Goal: Transaction & Acquisition: Obtain resource

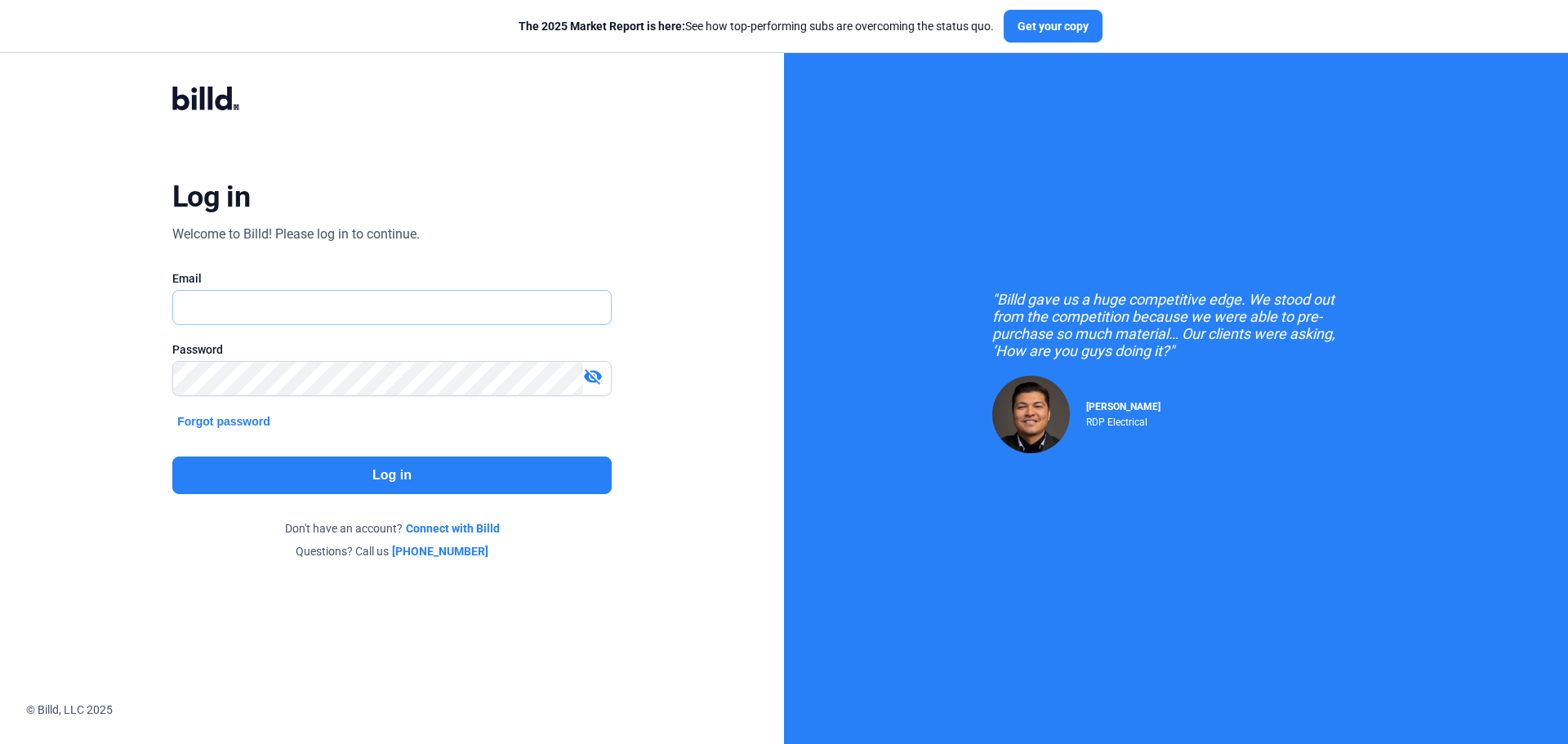
type input "[EMAIL_ADDRESS][DOMAIN_NAME]"
click at [327, 473] on button "Log in" at bounding box center [391, 474] width 439 height 37
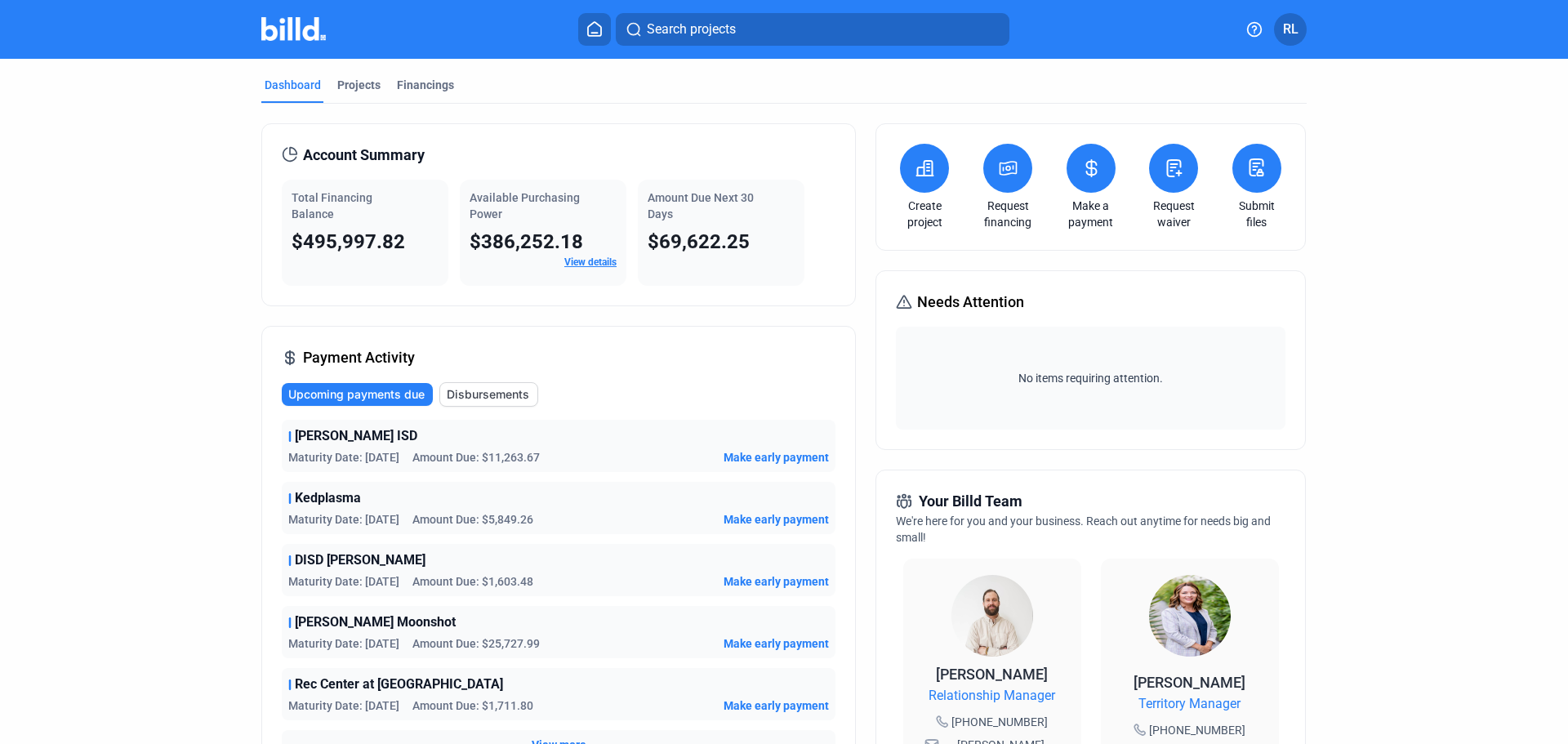
click at [590, 31] on icon at bounding box center [594, 29] width 16 height 15
click at [349, 81] on div "Projects" at bounding box center [359, 84] width 43 height 16
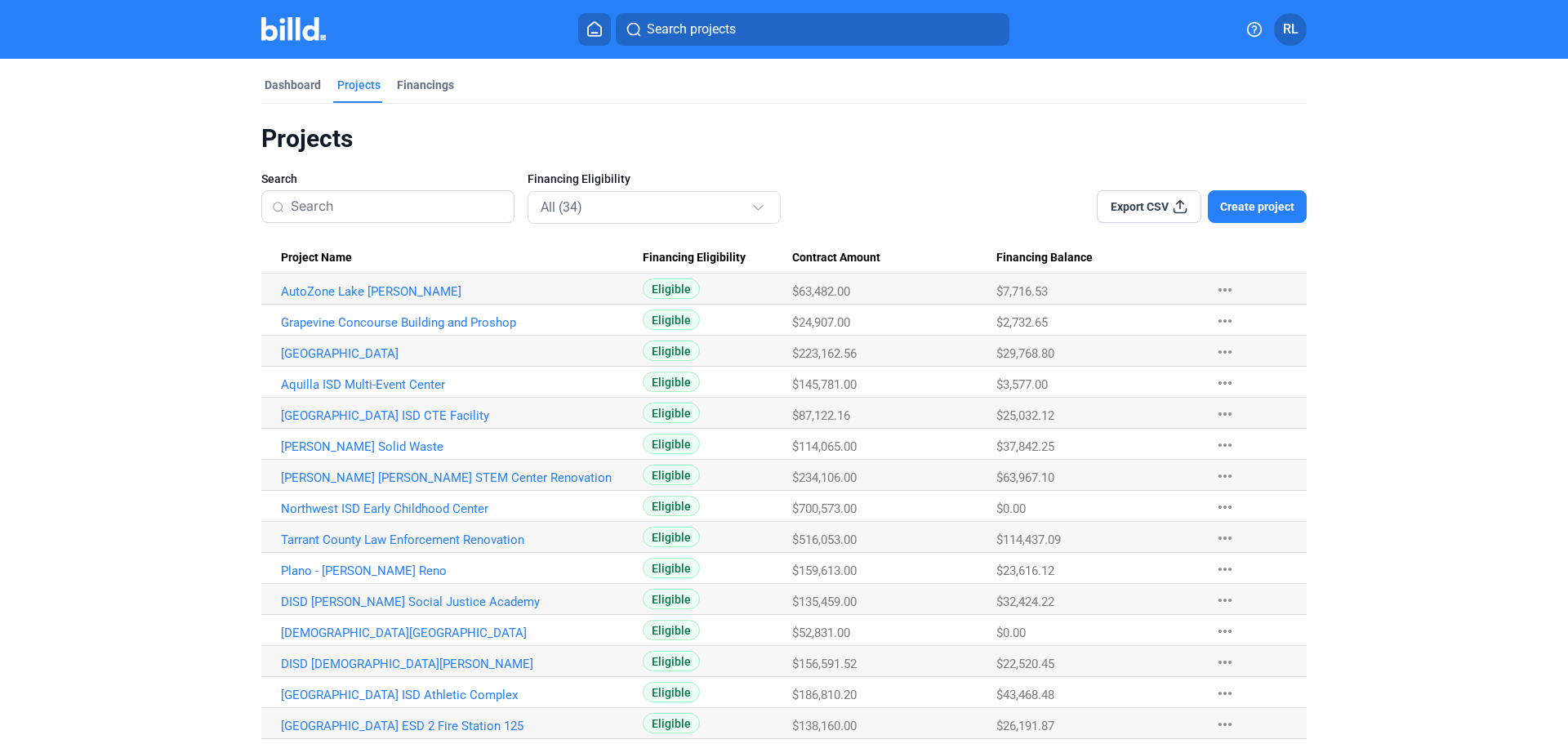
click at [597, 31] on icon at bounding box center [594, 29] width 16 height 15
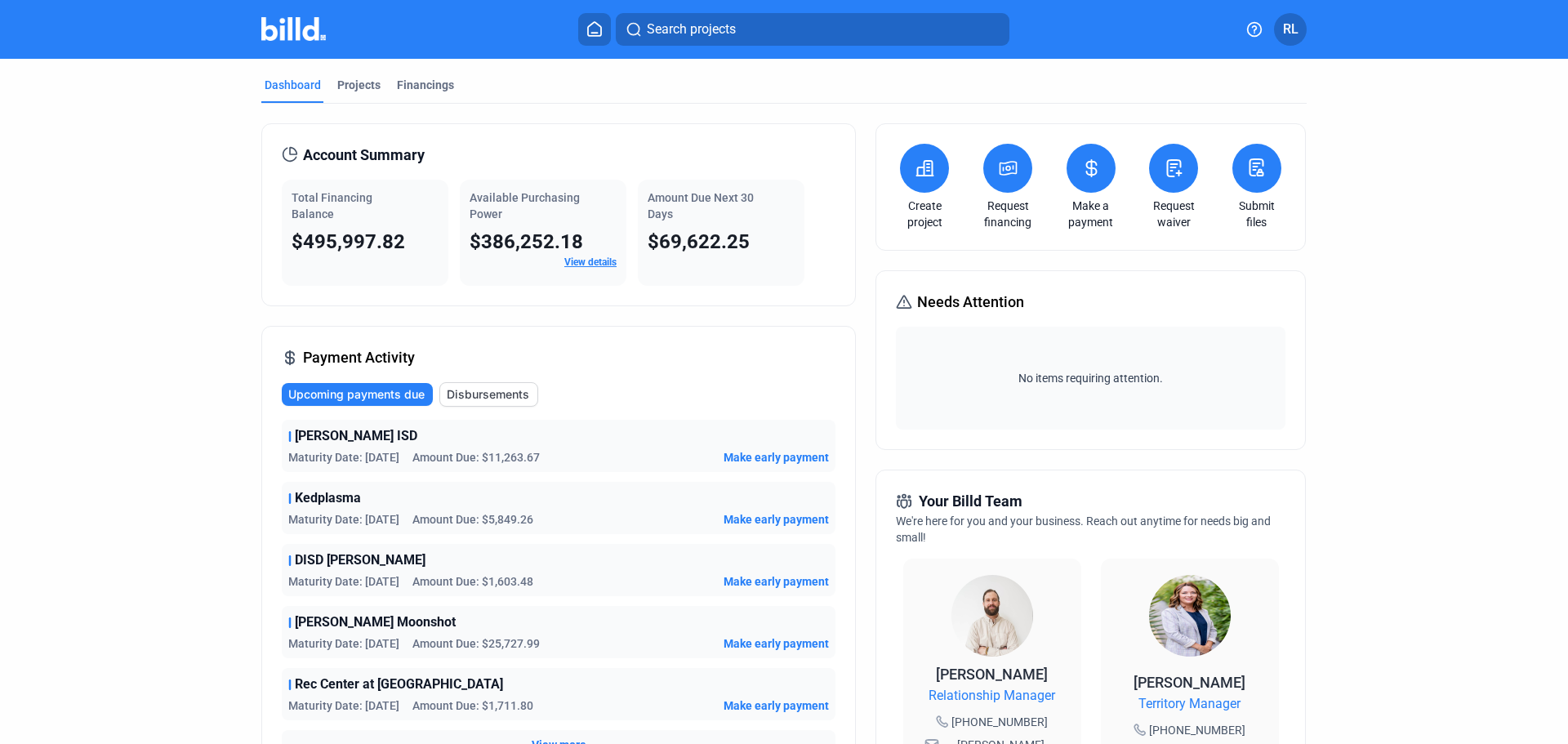
click at [906, 186] on button at bounding box center [924, 167] width 49 height 49
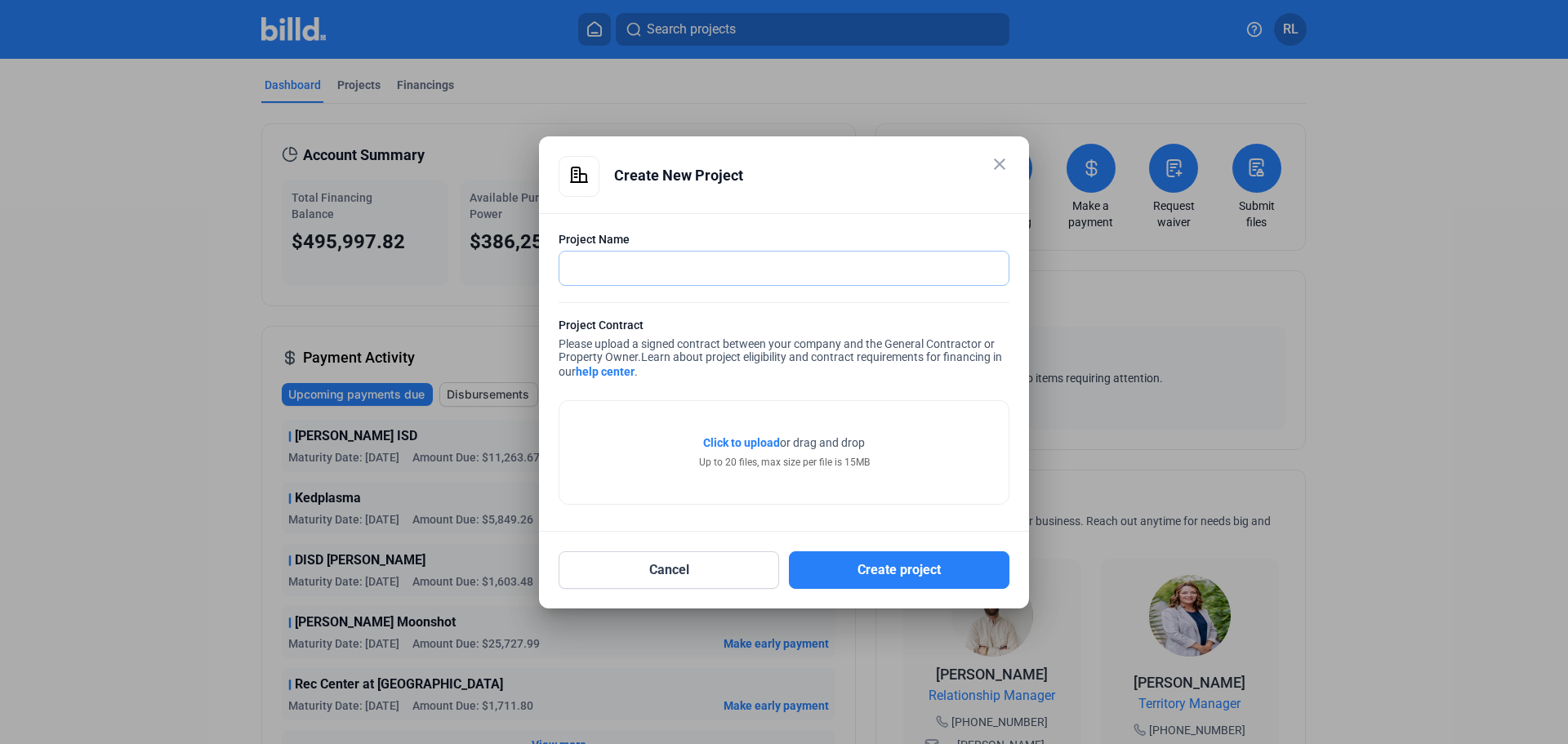
click at [590, 260] on input "text" at bounding box center [774, 268] width 431 height 33
type input "Collin County Juvenile Probation Reno"
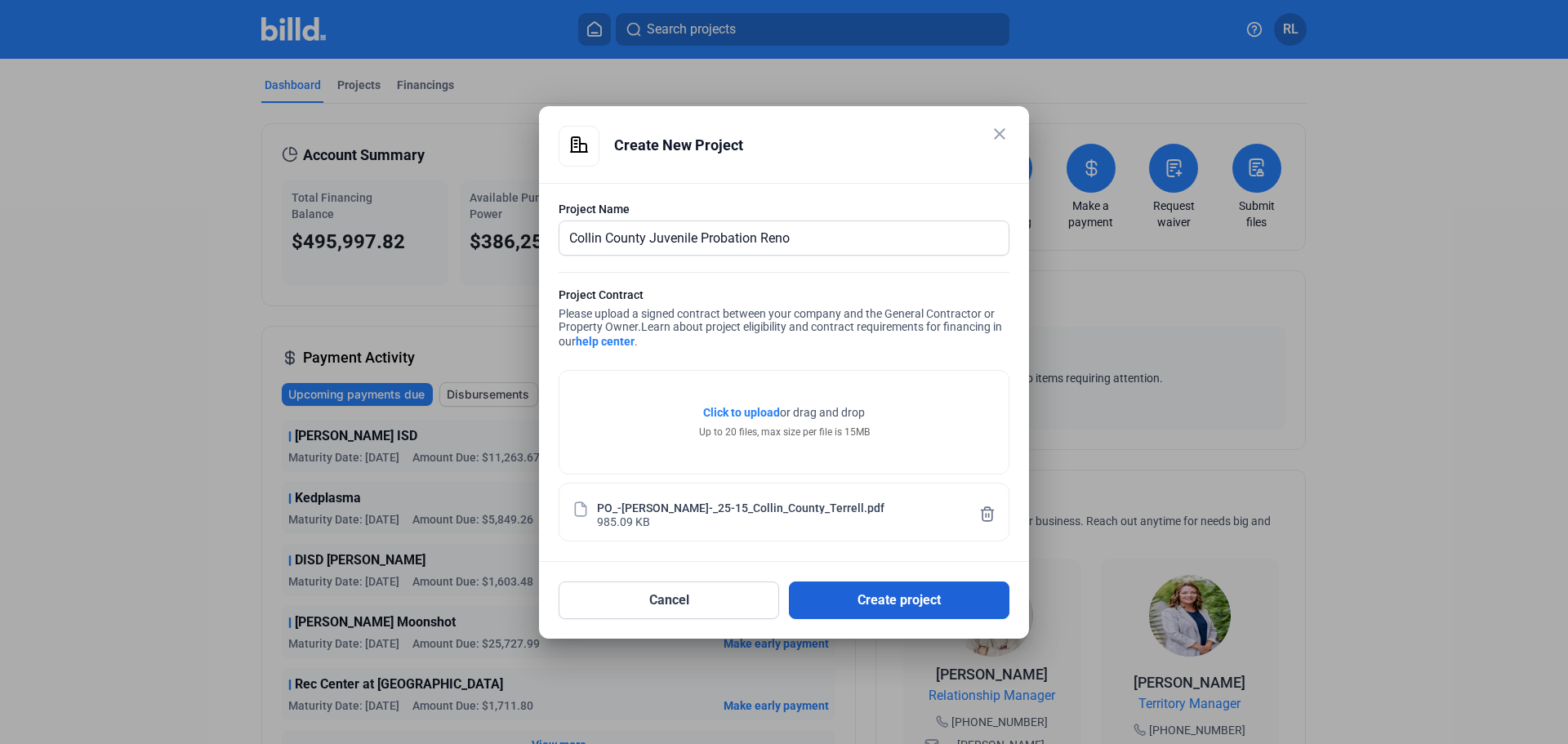
click at [908, 593] on button "Create project" at bounding box center [899, 600] width 221 height 37
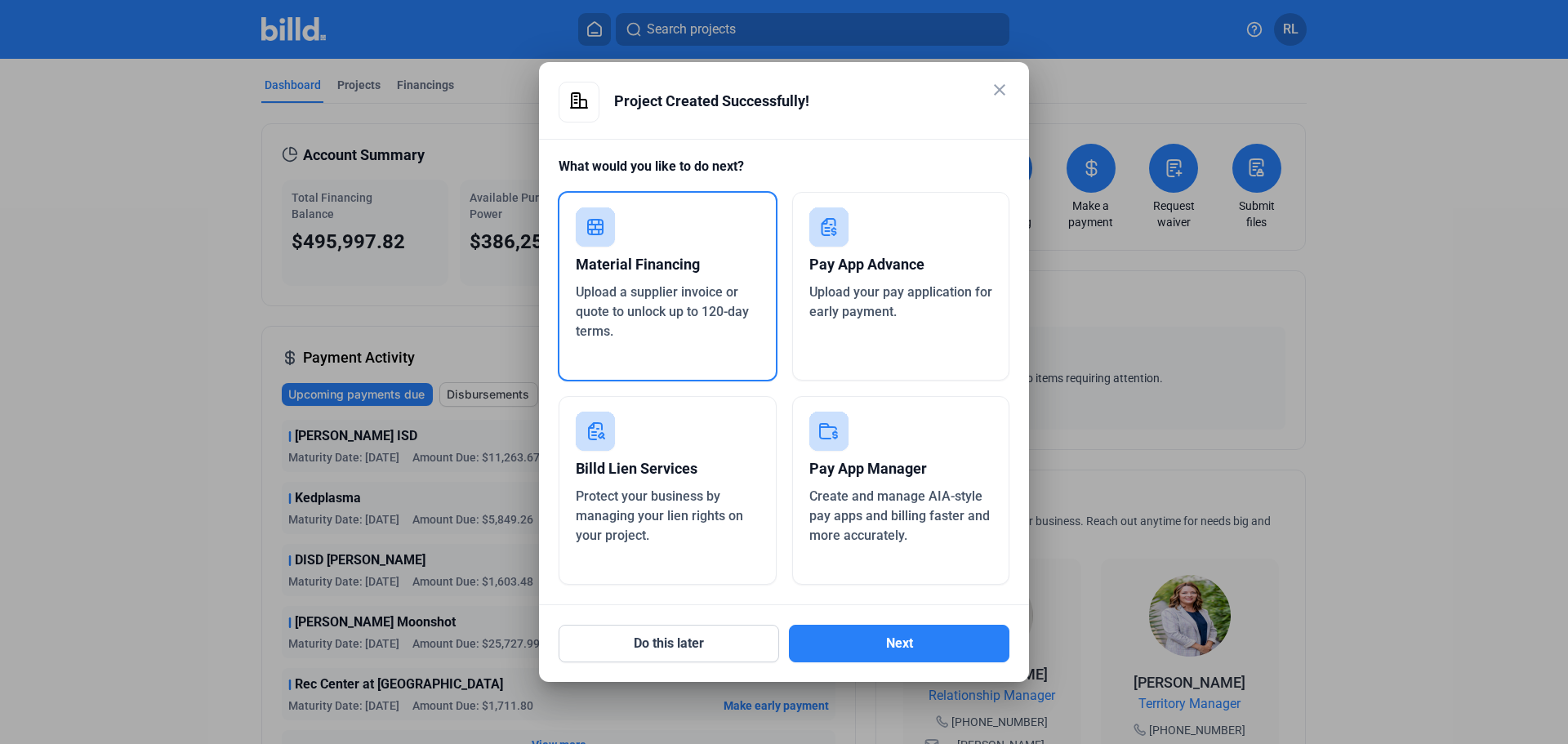
click at [622, 295] on span "Upload a supplier invoice or quote to unlock up to 120-day terms." at bounding box center [662, 311] width 173 height 55
click at [857, 647] on button "Next" at bounding box center [899, 643] width 221 height 37
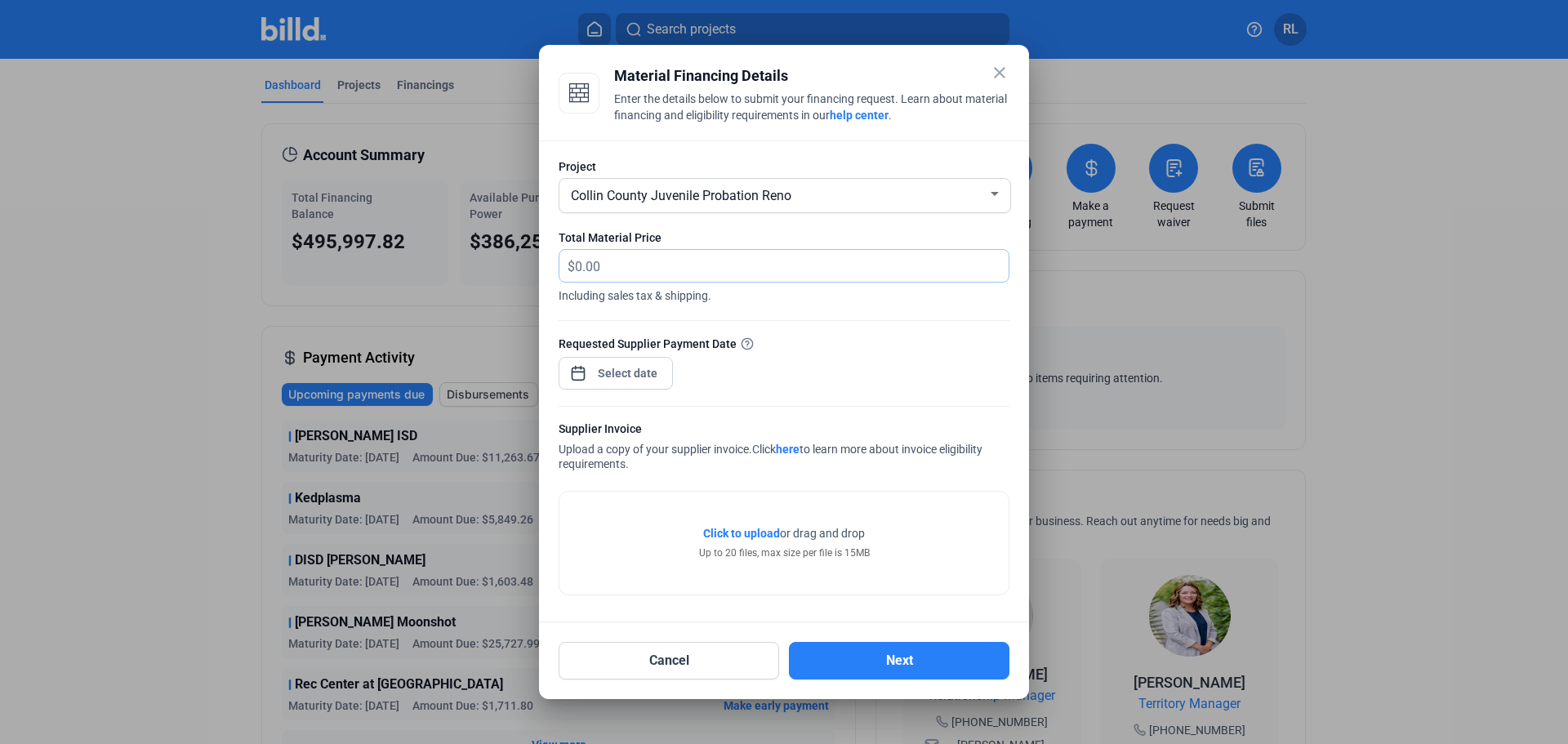
click at [612, 256] on input "text" at bounding box center [792, 265] width 434 height 32
type input "1,283.36"
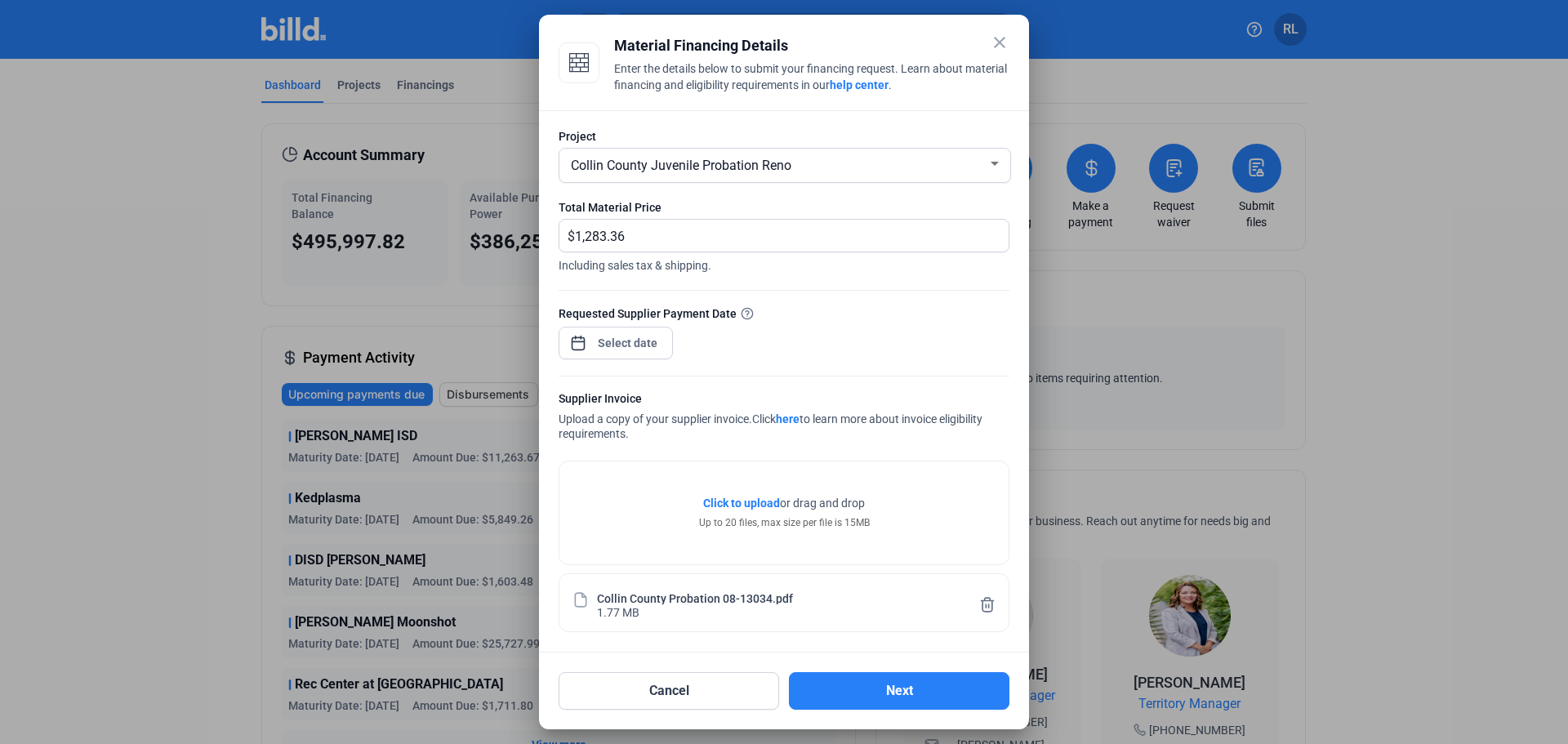
click at [626, 331] on div at bounding box center [627, 342] width 70 height 30
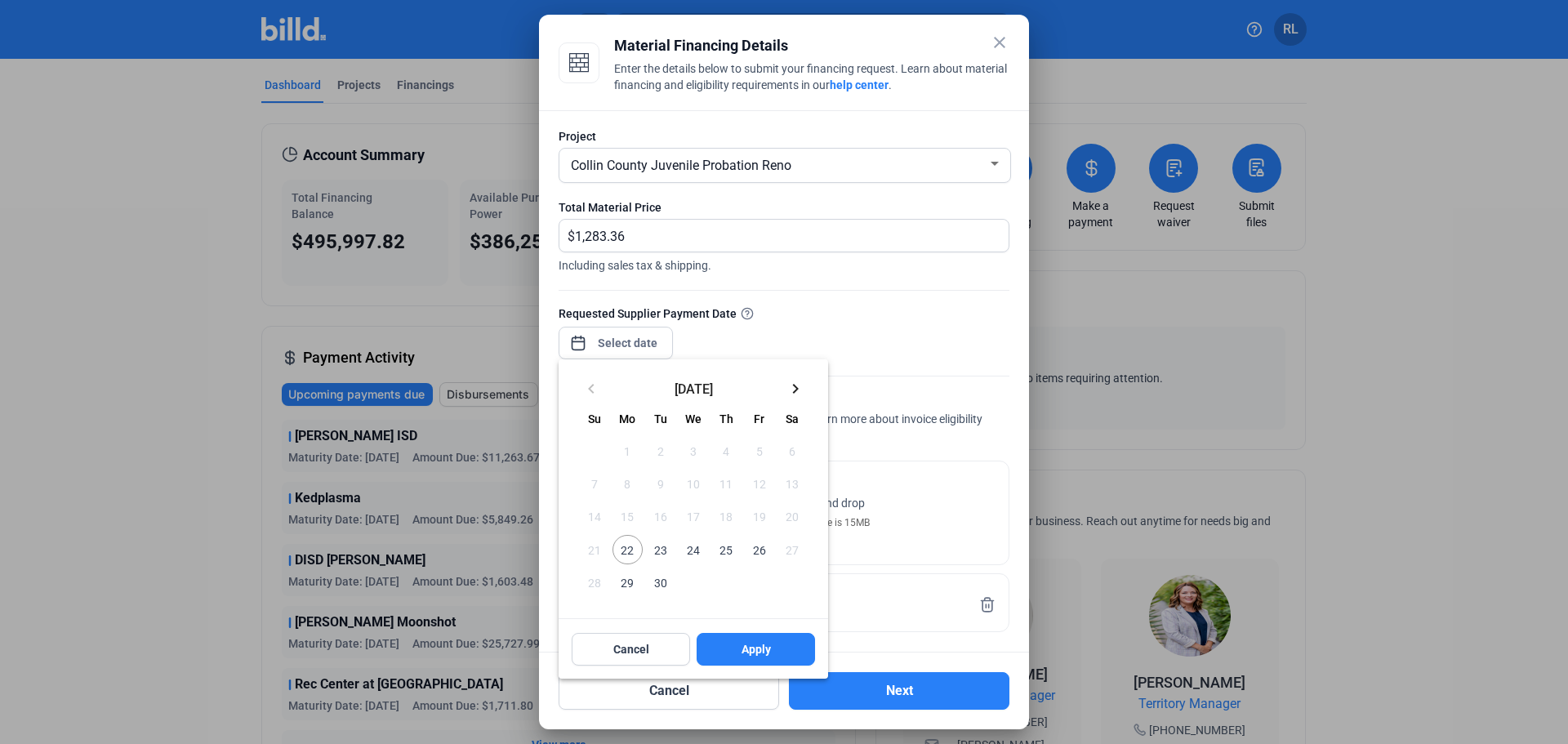
click at [618, 347] on div at bounding box center [784, 372] width 1568 height 744
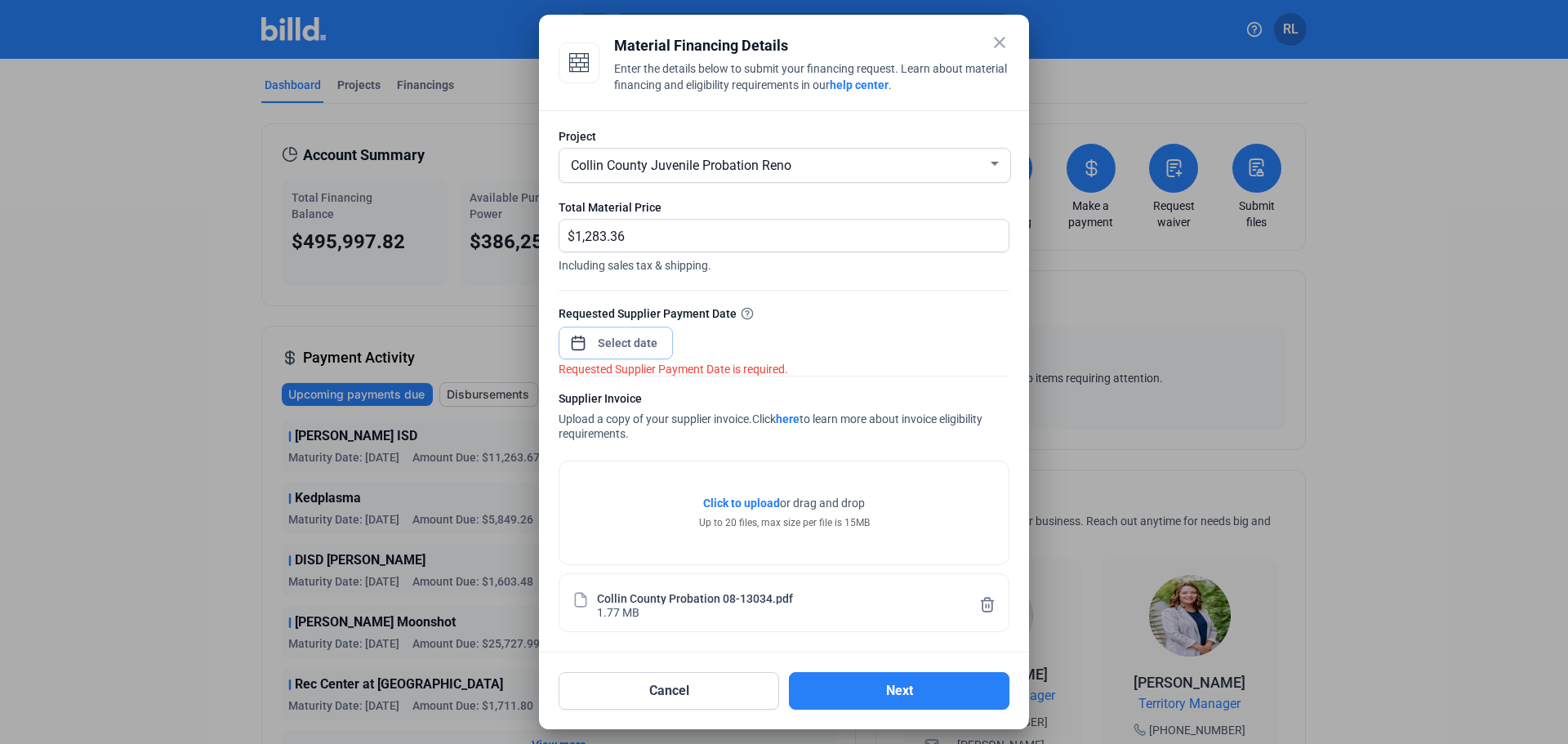
click at [637, 351] on input at bounding box center [627, 342] width 70 height 19
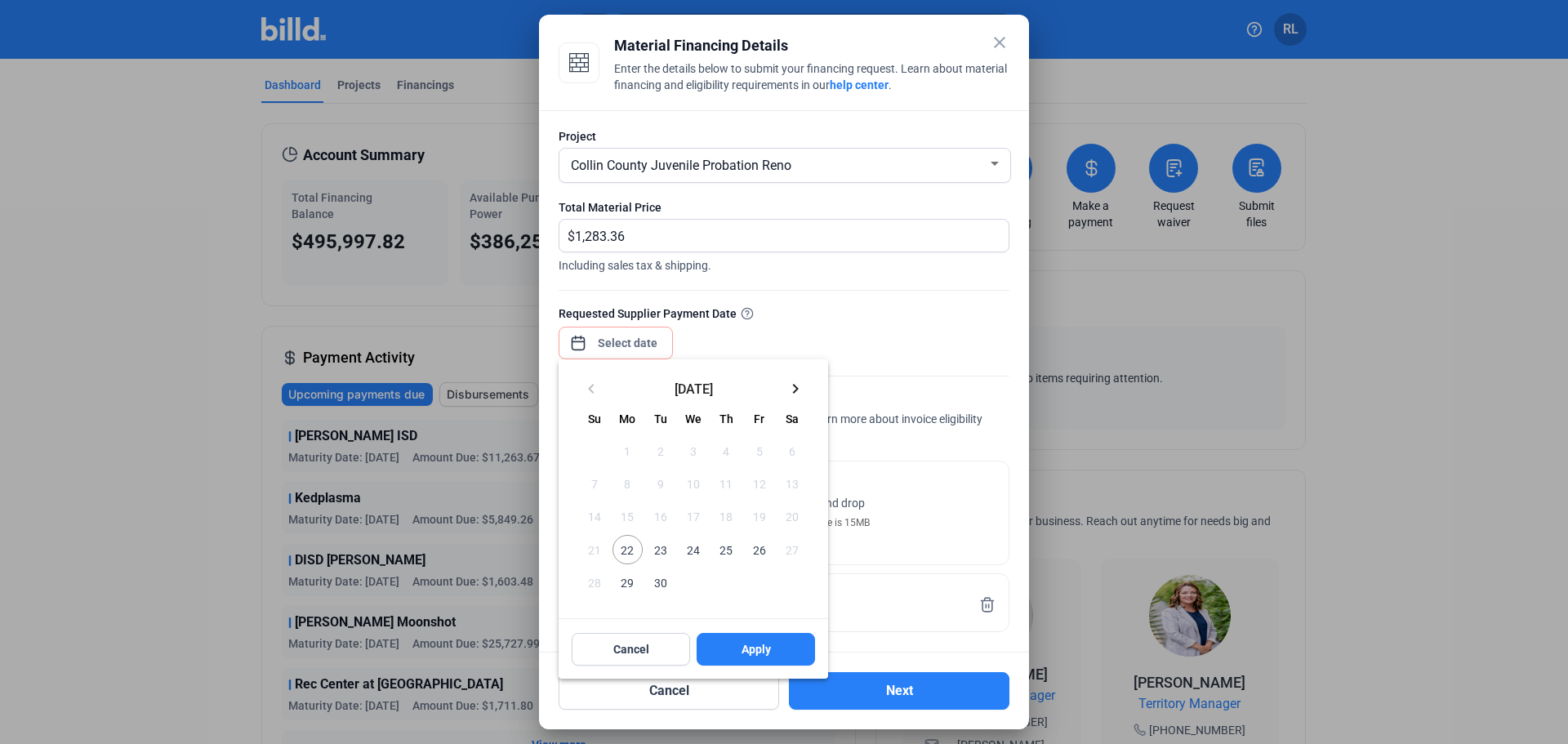
click at [624, 552] on span "22" at bounding box center [627, 549] width 30 height 30
click at [732, 652] on button "Apply" at bounding box center [756, 649] width 119 height 33
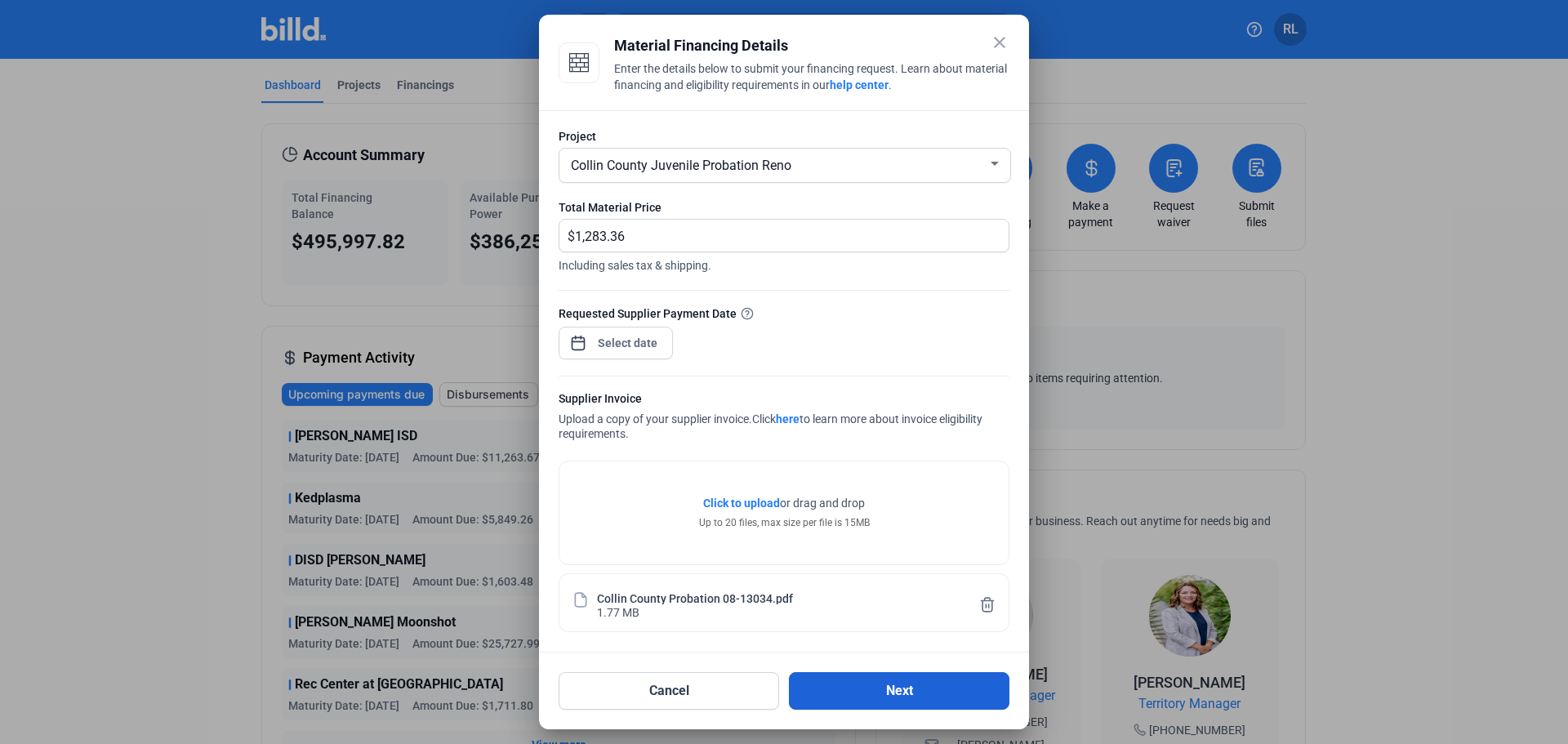
click at [860, 682] on button "Next" at bounding box center [899, 690] width 221 height 37
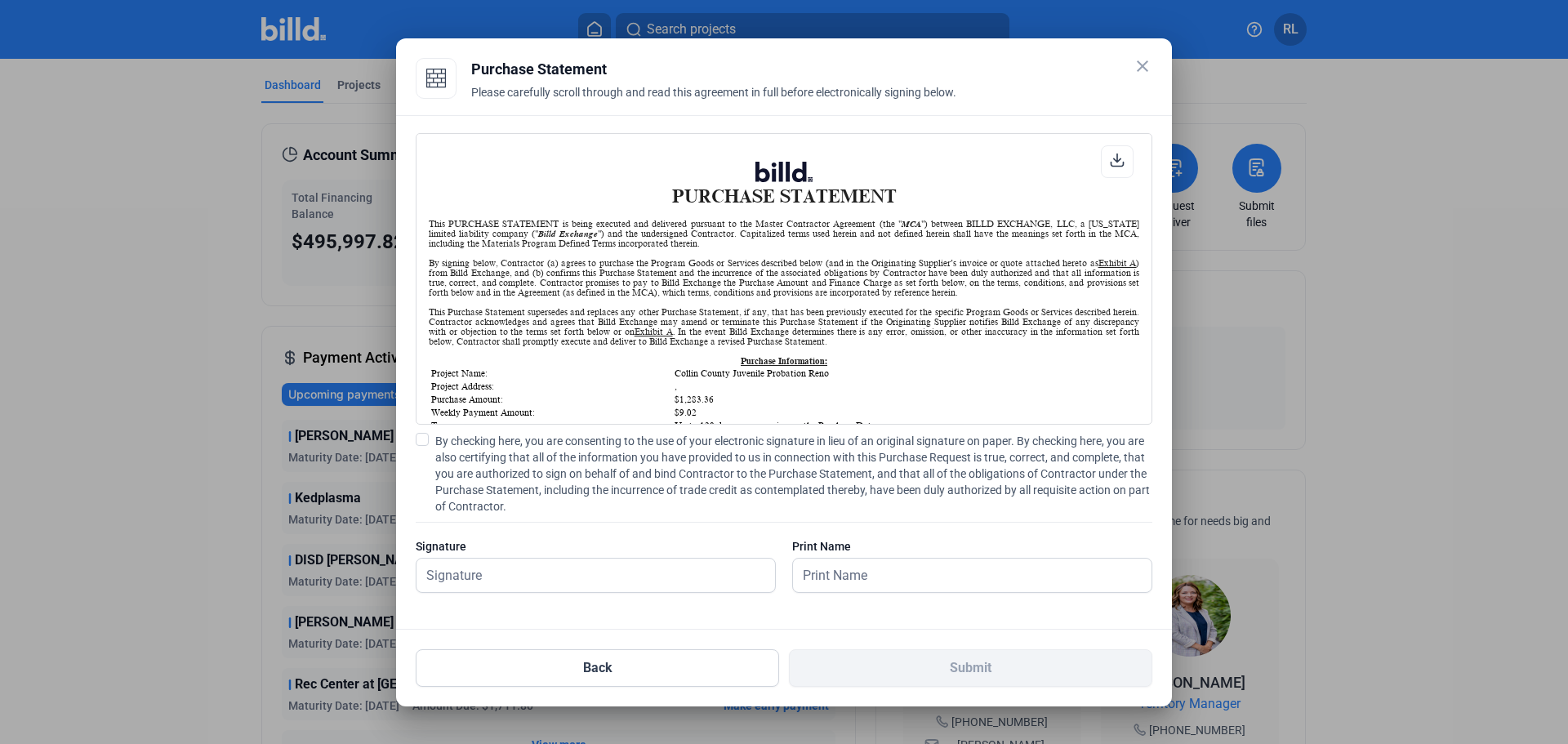
scroll to position [1, 0]
drag, startPoint x: 427, startPoint y: 444, endPoint x: 429, endPoint y: 458, distance: 14.1
click at [427, 445] on span at bounding box center [423, 440] width 13 height 13
click at [0, 0] on input "By checking here, you are consenting to the use of your electronic signature in…" at bounding box center [0, 0] width 0 height 0
click at [517, 568] on input "text" at bounding box center [596, 575] width 359 height 33
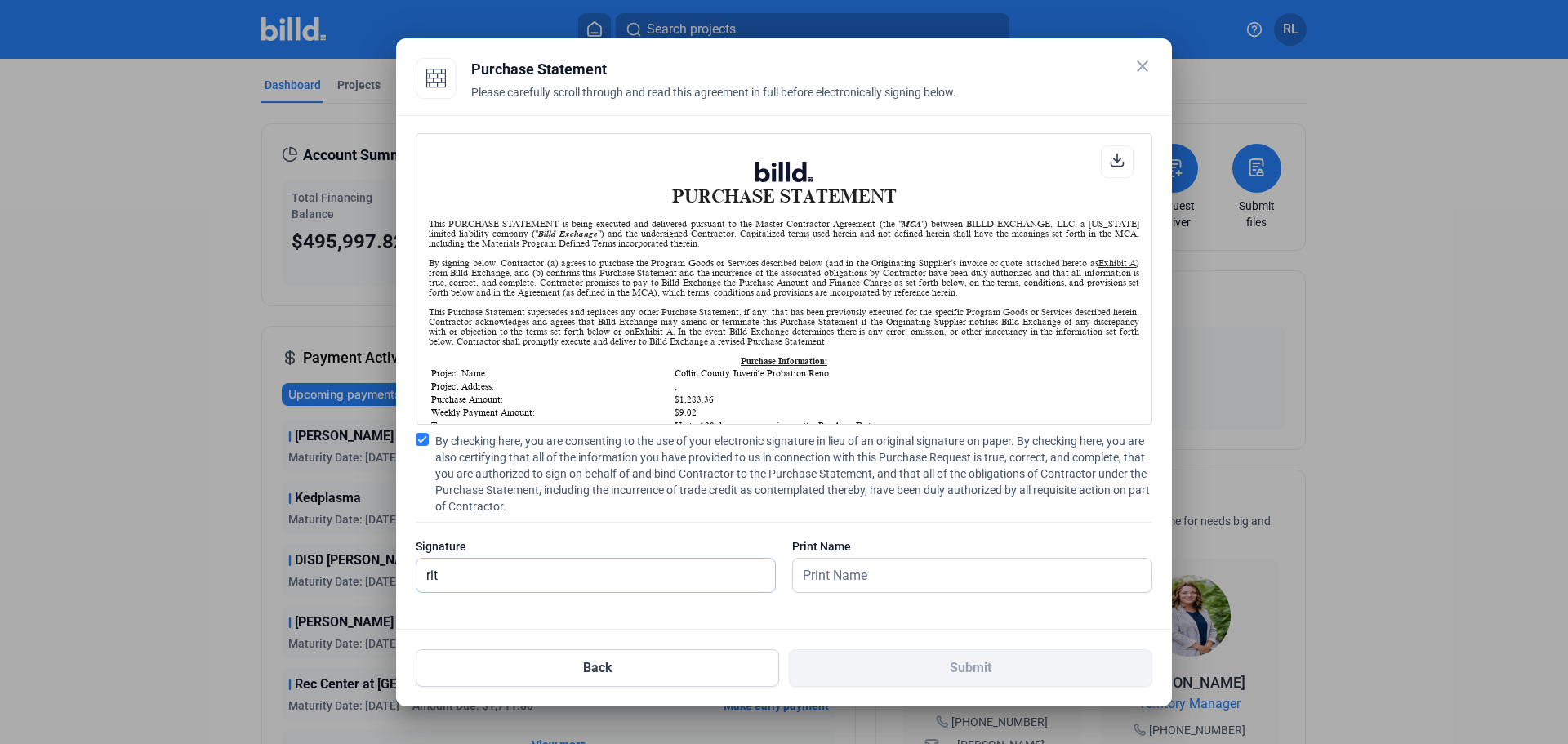
type input "[PERSON_NAME]"
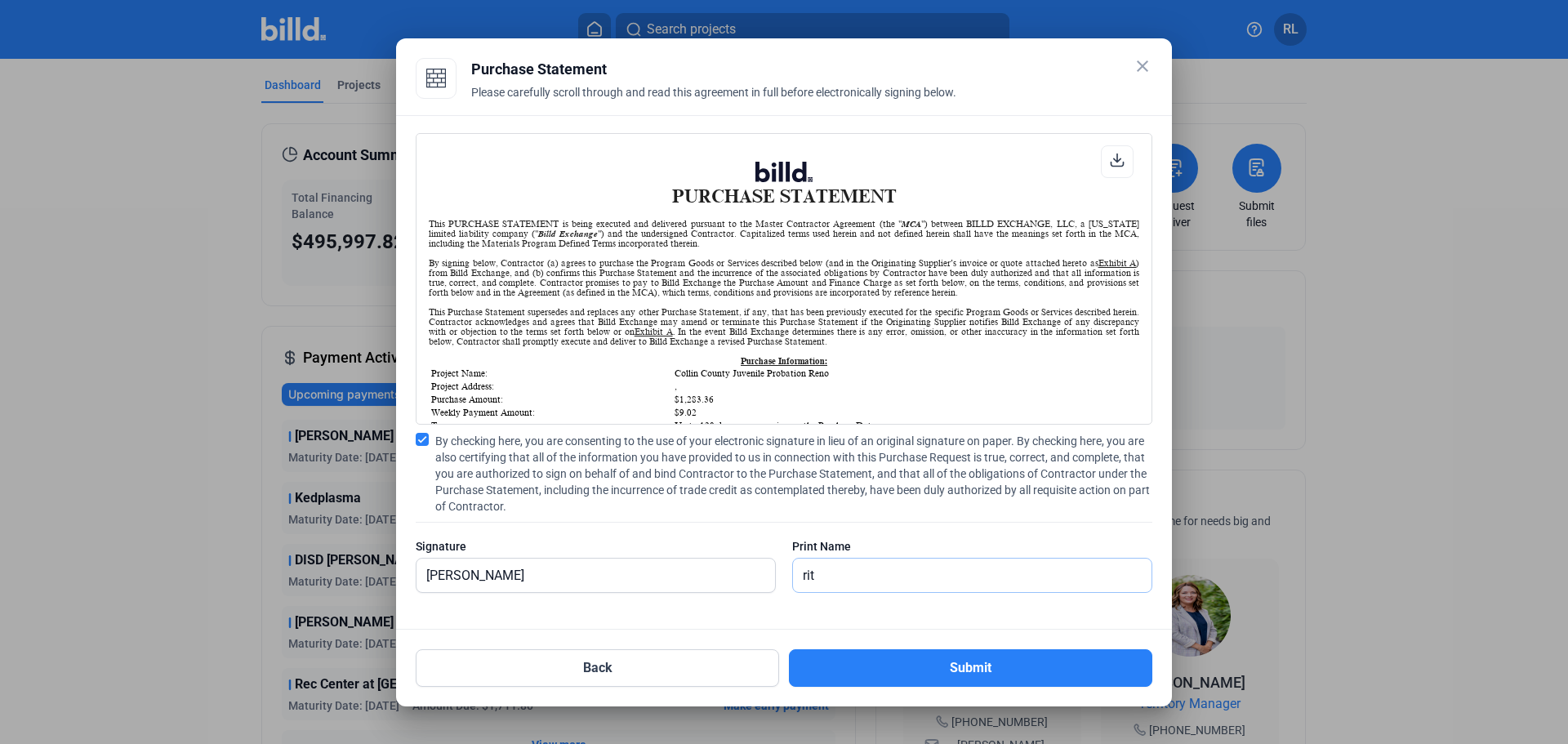
type input "[PERSON_NAME]"
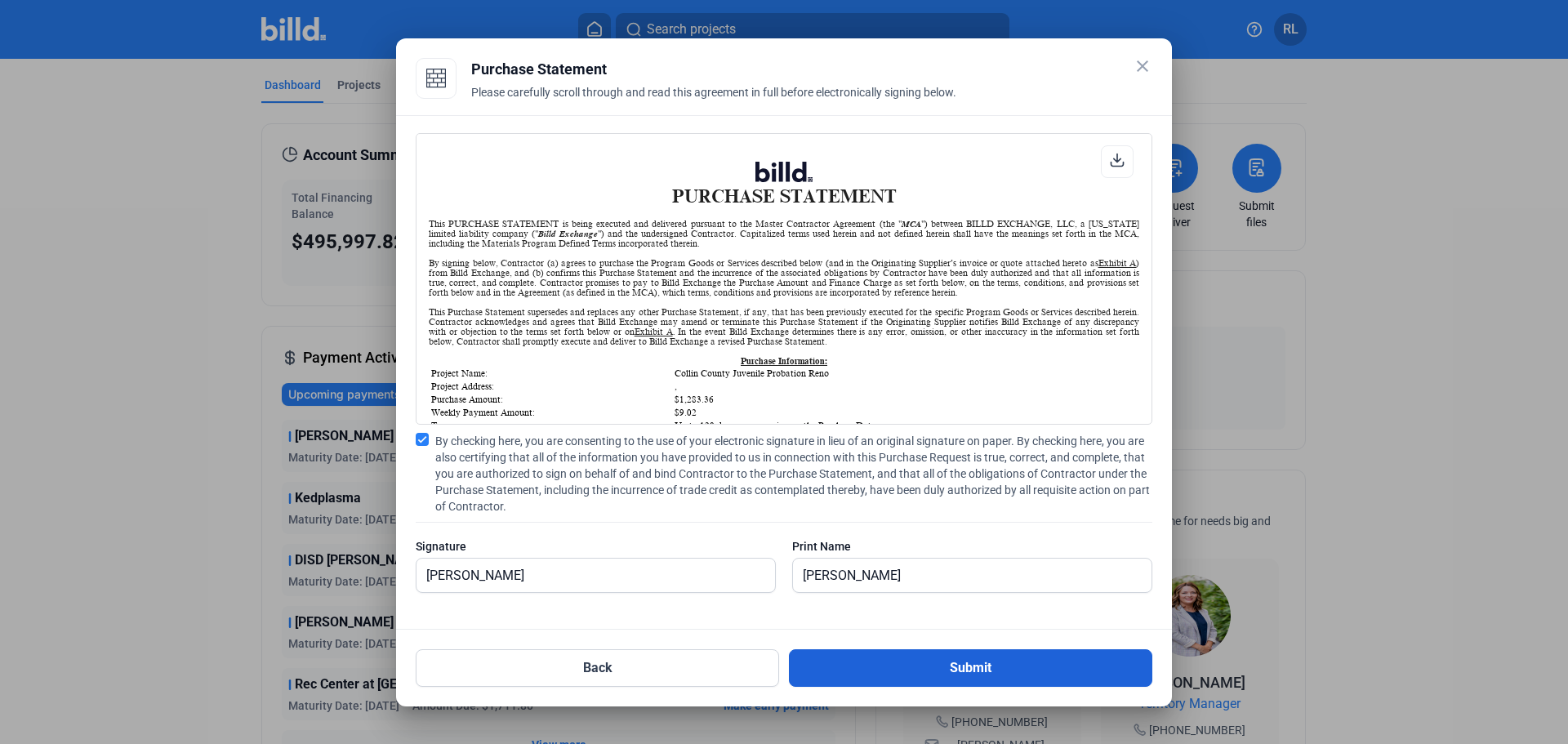
click at [914, 667] on button "Submit" at bounding box center [970, 667] width 363 height 37
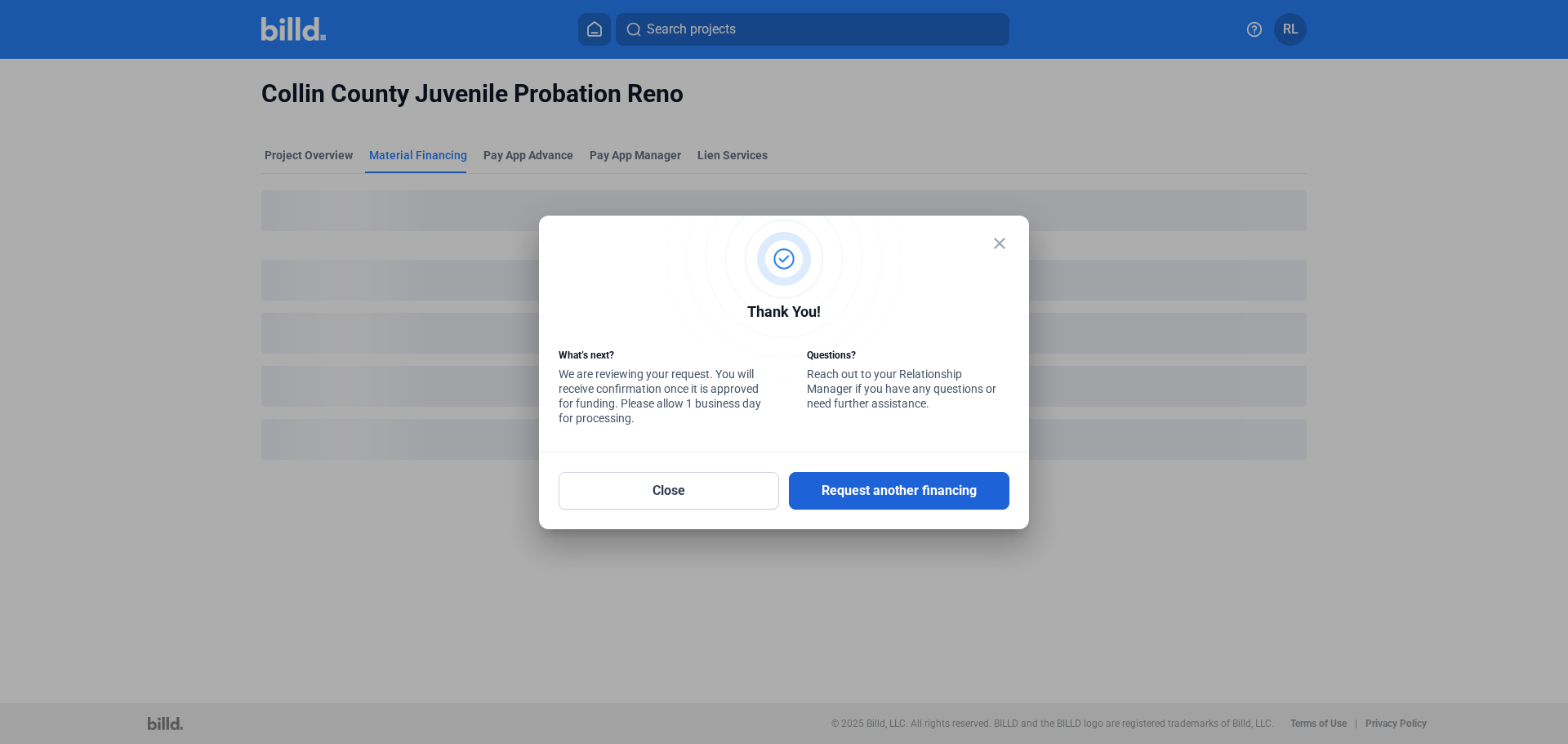
click at [893, 479] on button "Request another financing" at bounding box center [899, 491] width 221 height 37
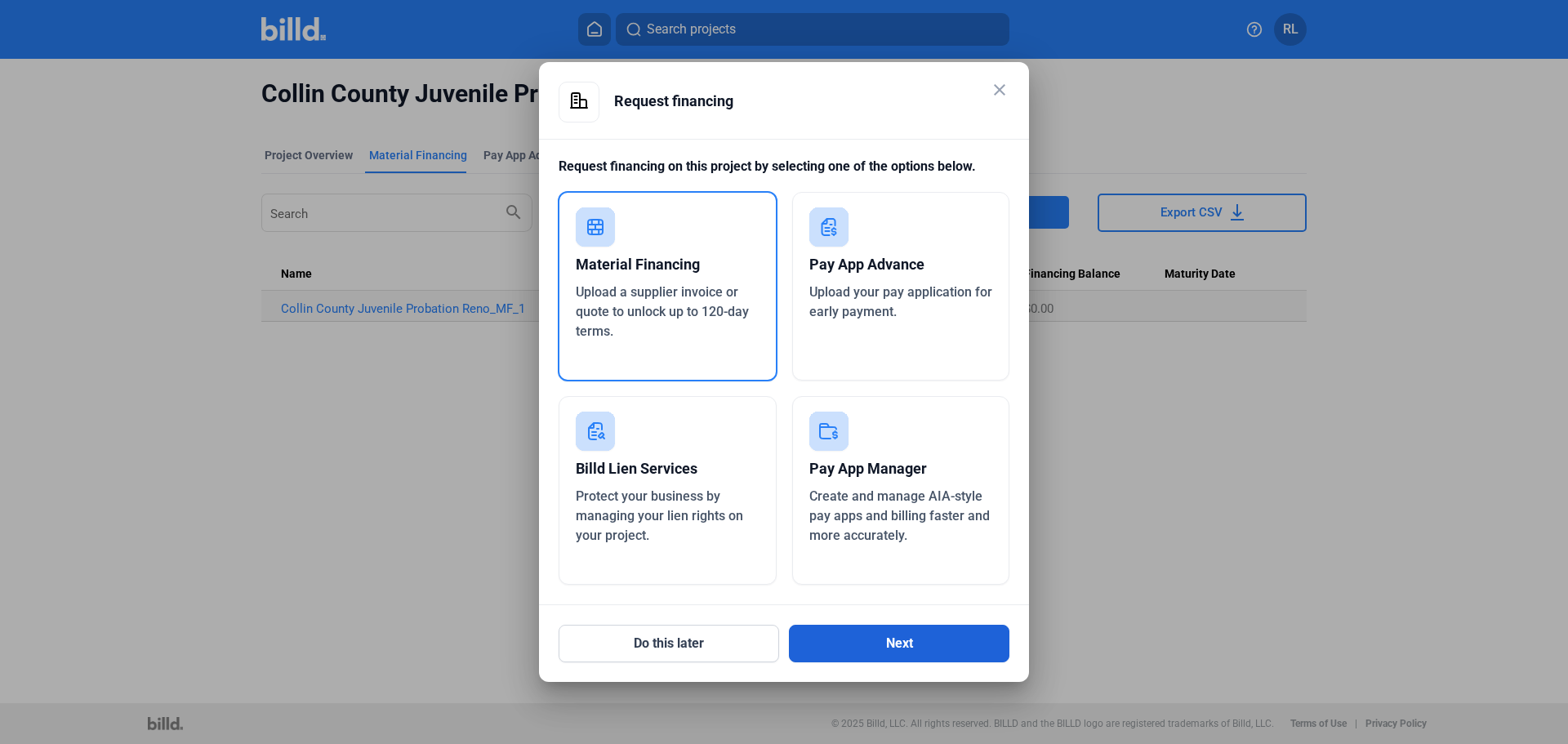
click at [916, 652] on button "Next" at bounding box center [899, 643] width 221 height 37
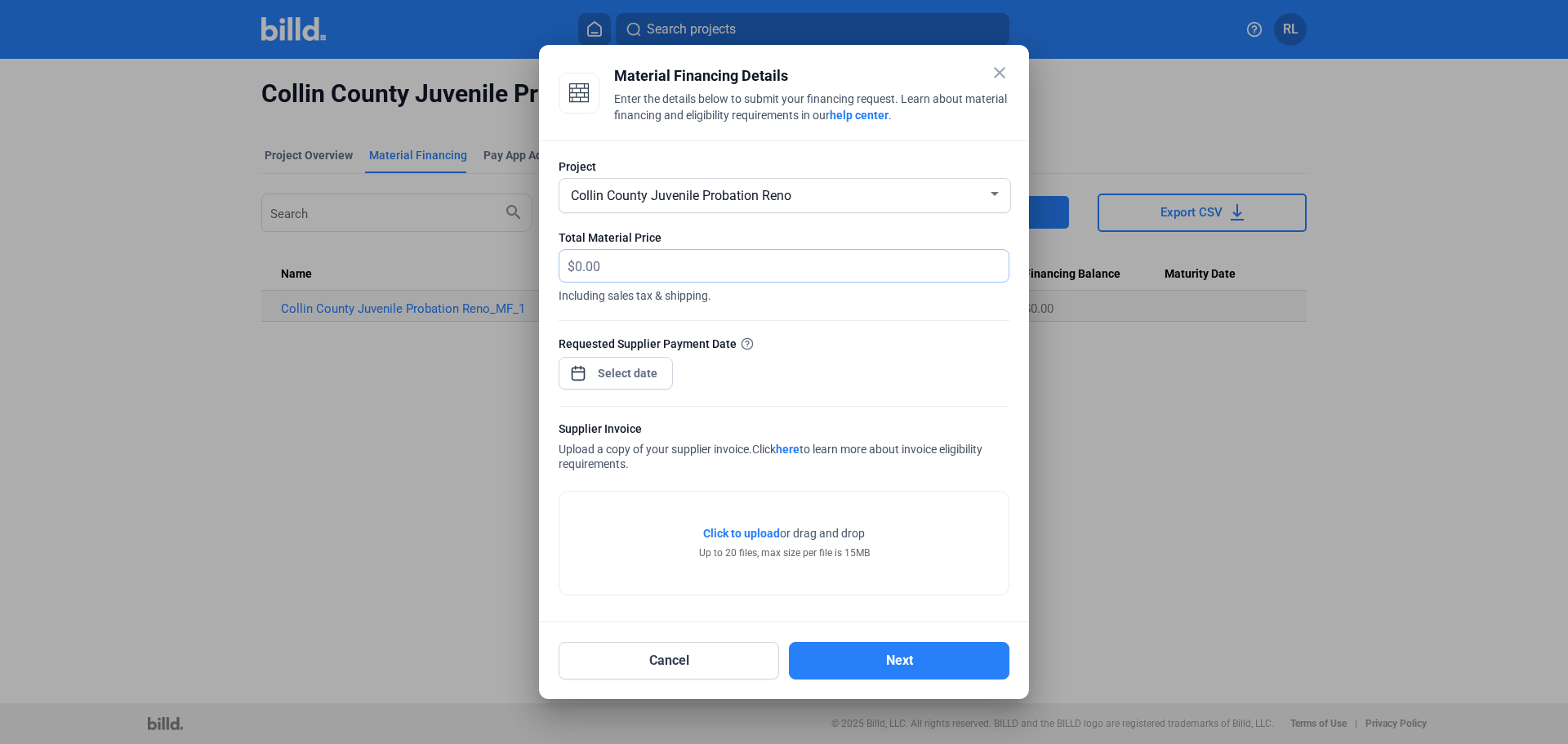
click at [625, 260] on input "text" at bounding box center [782, 265] width 415 height 32
type input "8,120.27"
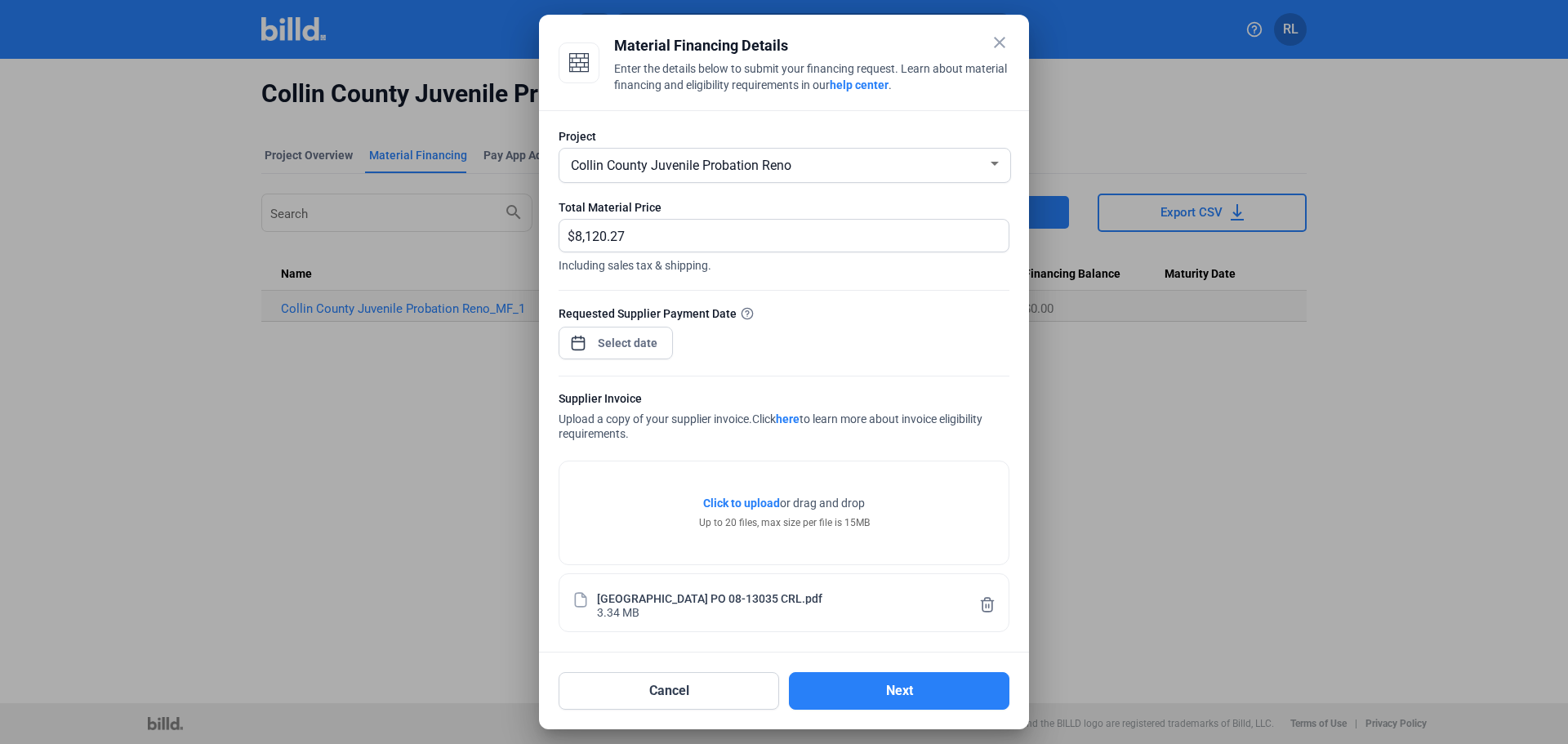
click at [606, 331] on div at bounding box center [627, 342] width 70 height 30
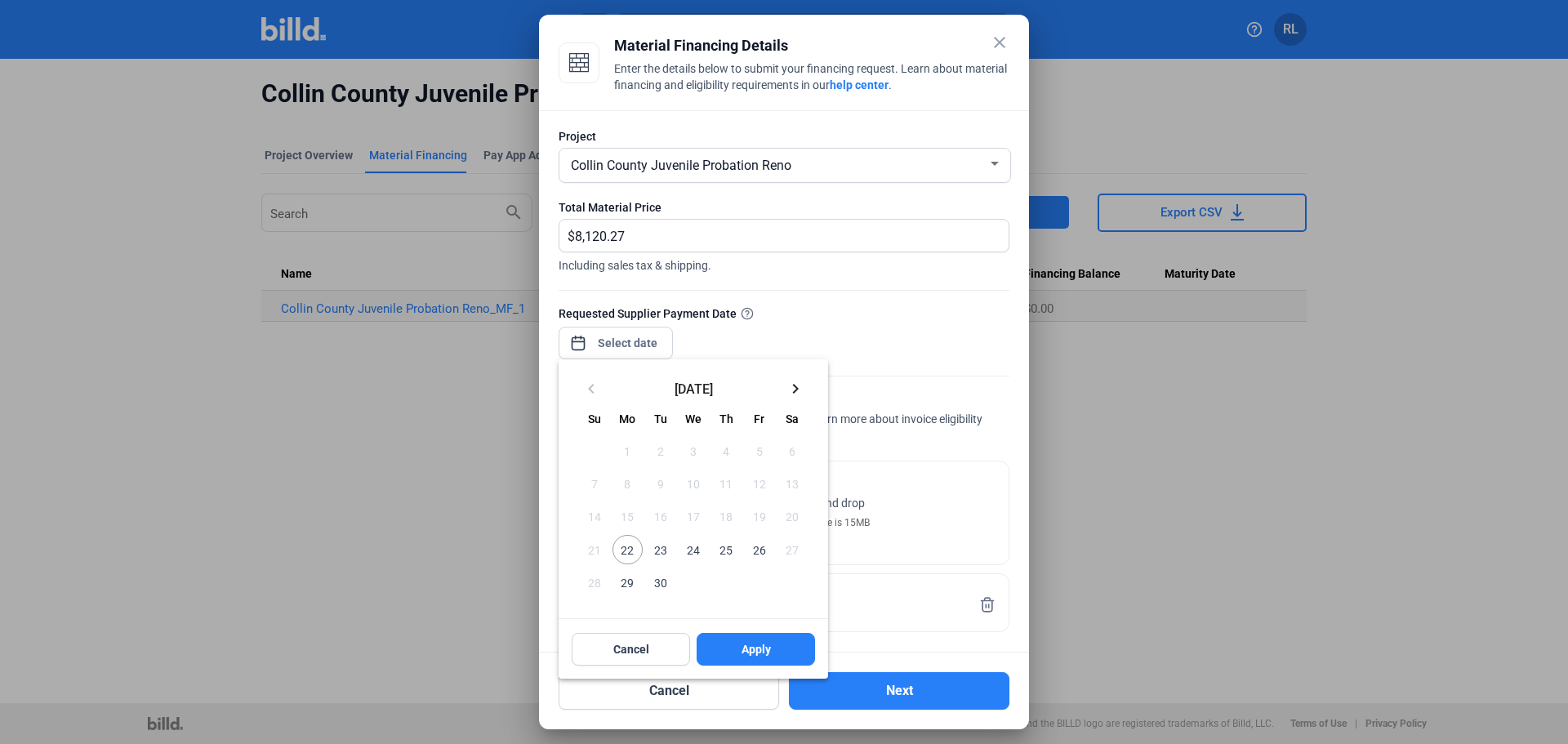
click at [608, 345] on div at bounding box center [784, 372] width 1568 height 744
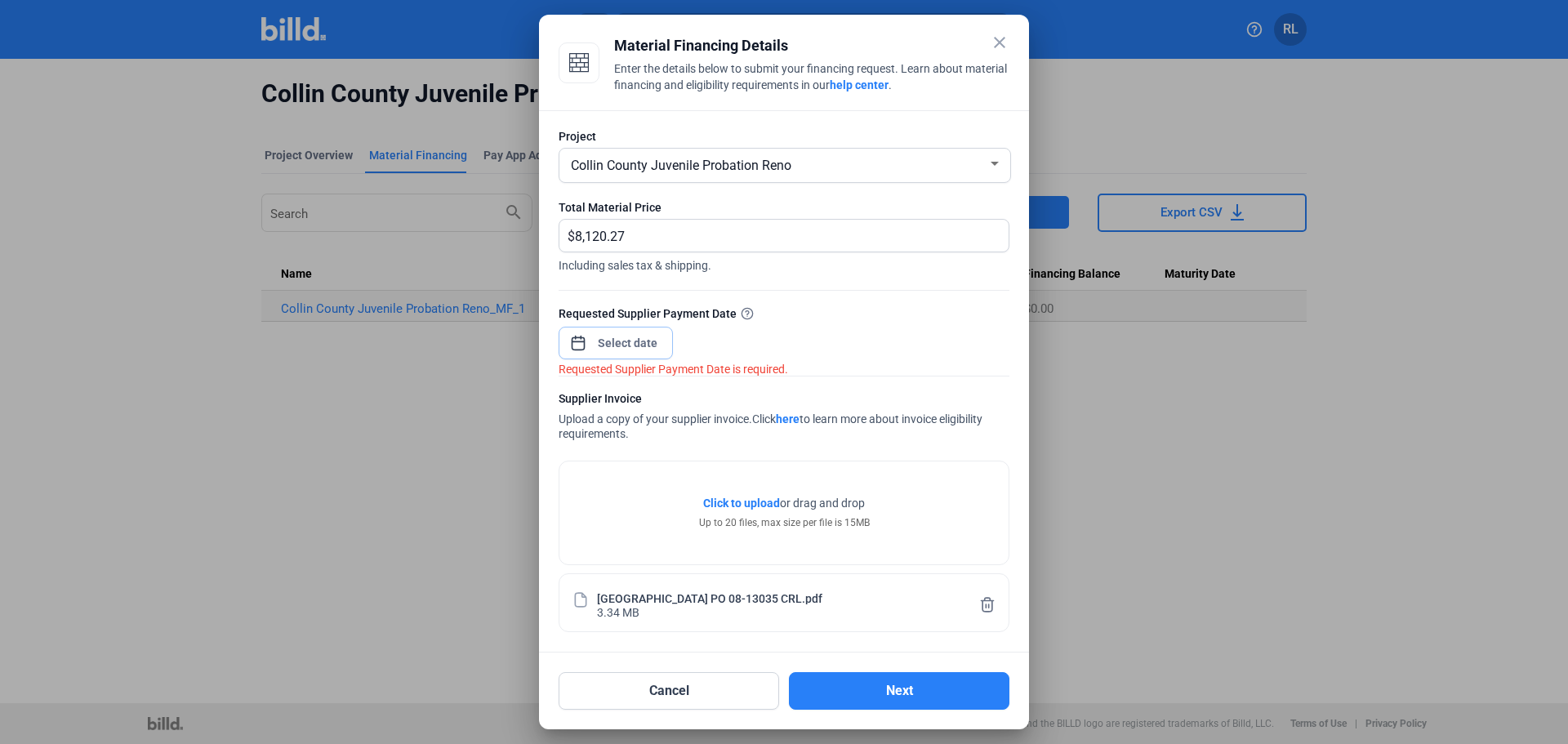
click at [610, 345] on input at bounding box center [627, 342] width 70 height 19
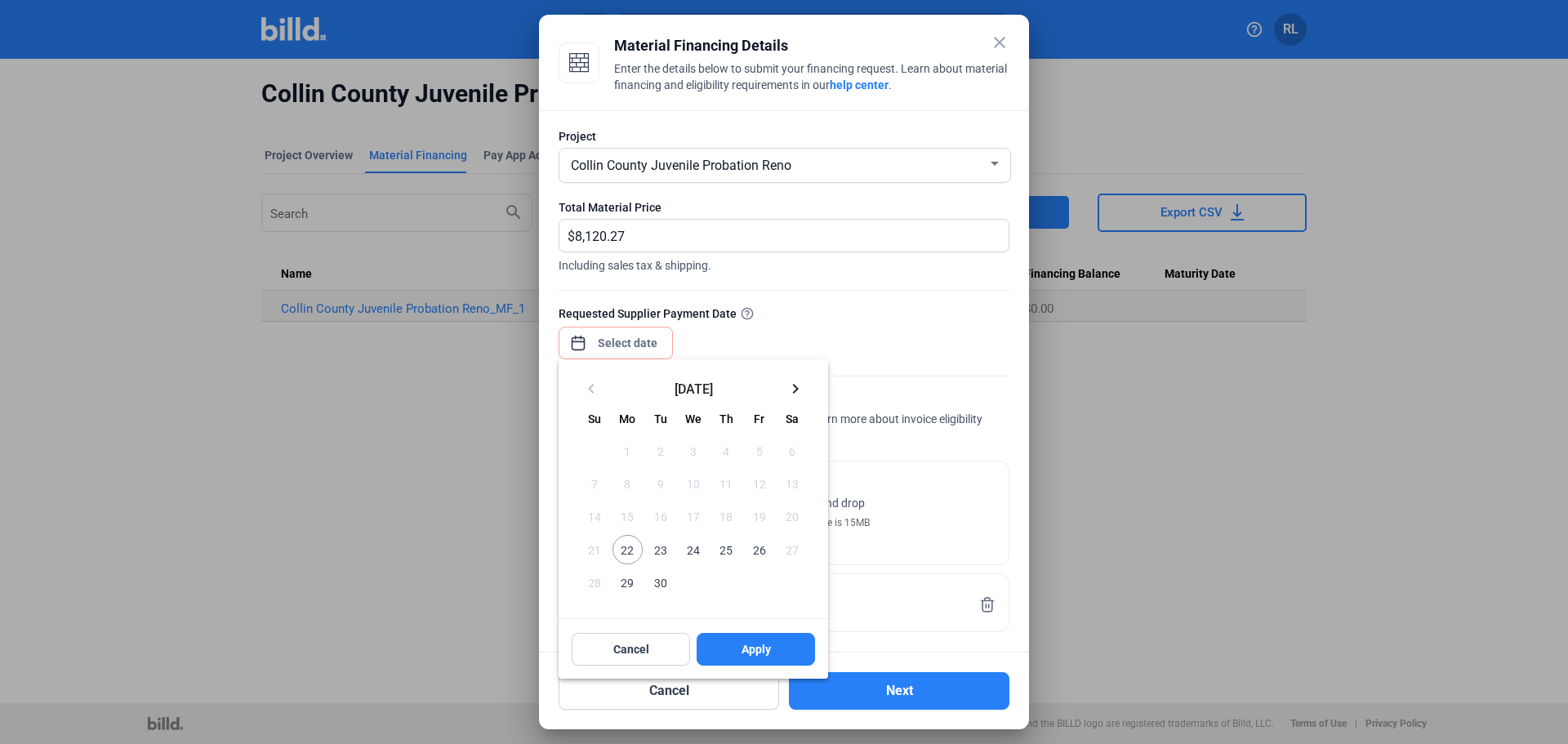
click at [628, 551] on span "22" at bounding box center [627, 549] width 30 height 30
click at [754, 646] on span "Apply" at bounding box center [756, 648] width 30 height 16
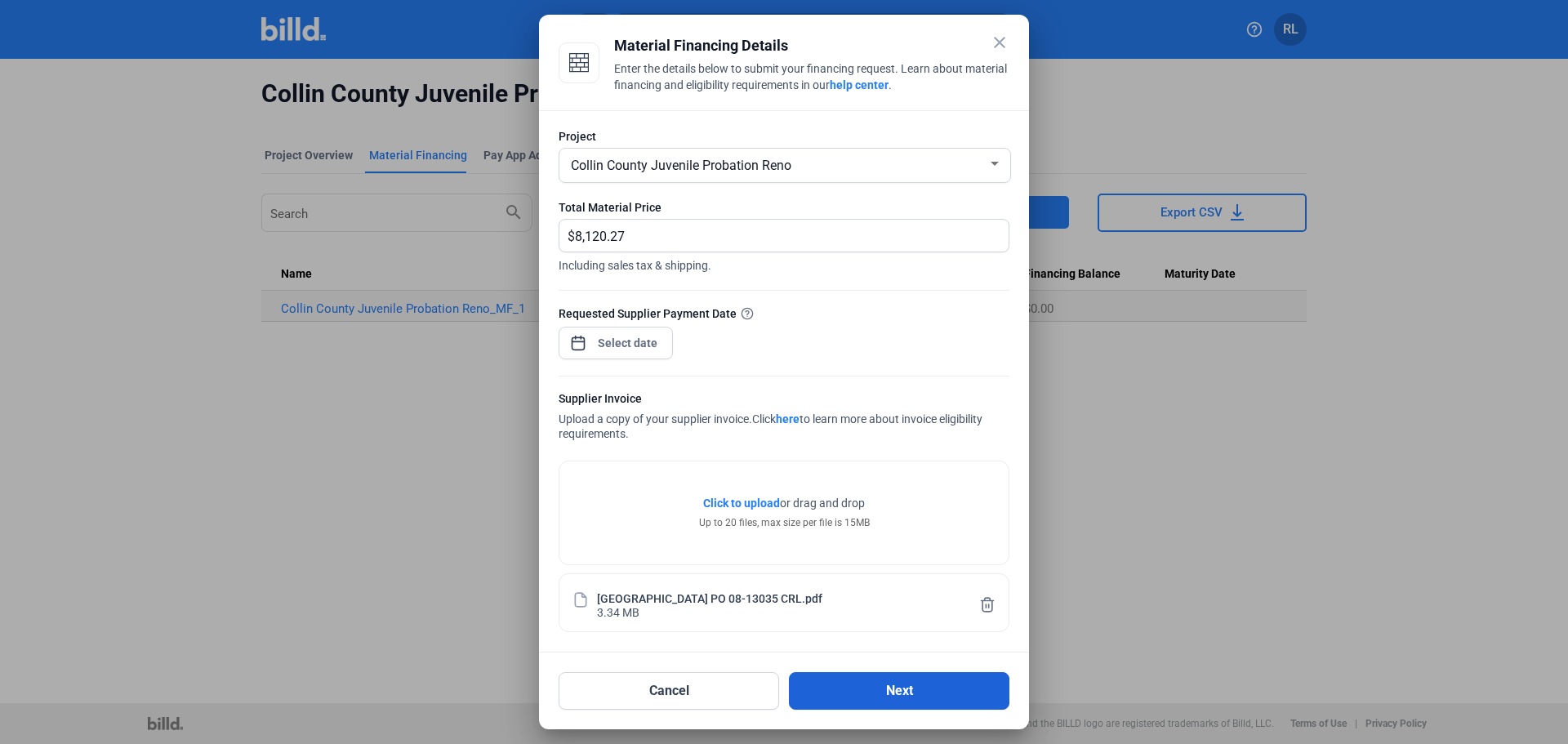
click at [912, 689] on button "Next" at bounding box center [899, 690] width 221 height 37
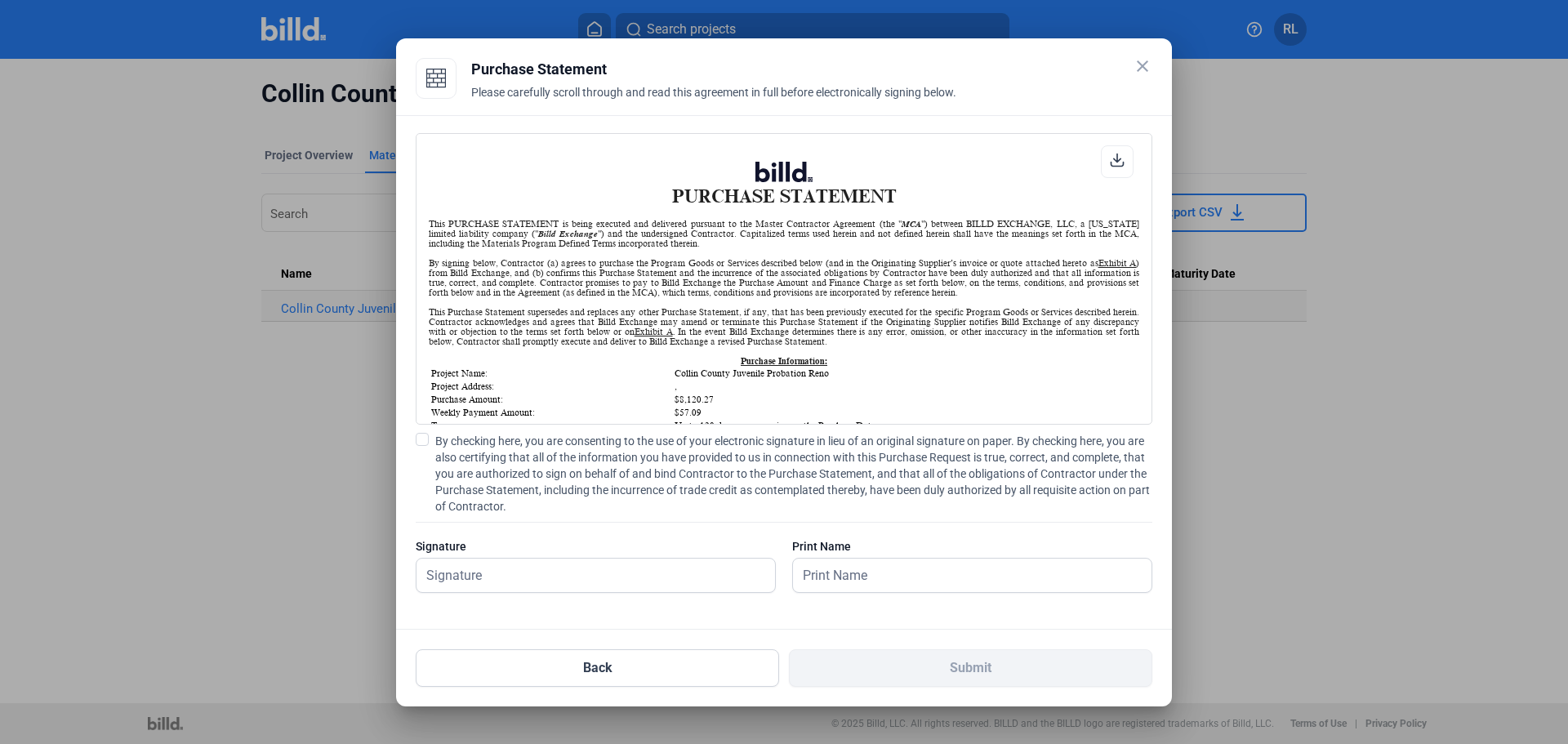
scroll to position [1, 0]
click at [413, 441] on div "PURCHASE STATEMENT This PURCHASE STATEMENT is being executed and delivered purs…" at bounding box center [783, 372] width 775 height 514
click at [420, 442] on span at bounding box center [423, 440] width 13 height 13
click at [0, 0] on input "By checking here, you are consenting to the use of your electronic signature in…" at bounding box center [0, 0] width 0 height 0
drag, startPoint x: 498, startPoint y: 575, endPoint x: 479, endPoint y: 571, distance: 19.4
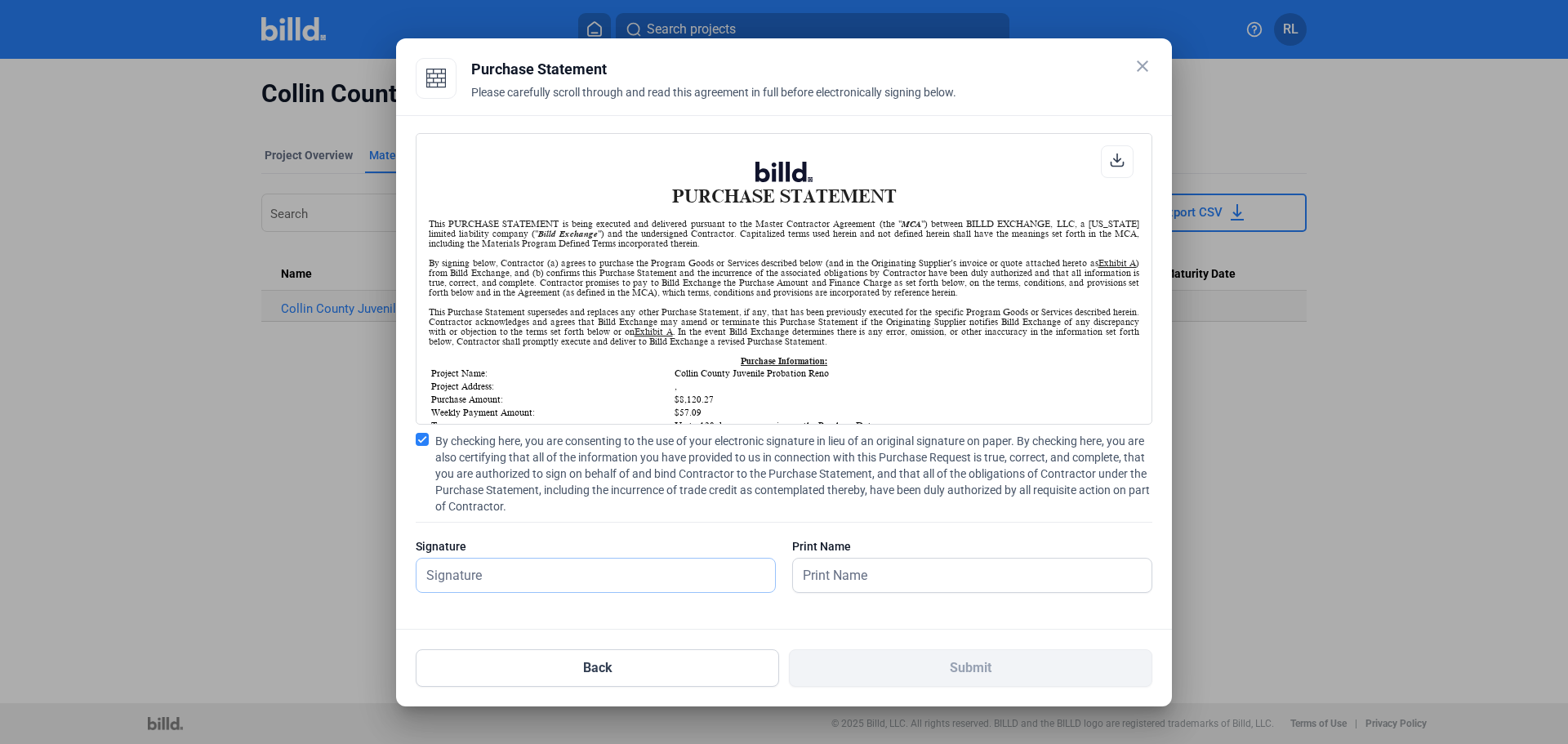
click at [479, 573] on input "text" at bounding box center [596, 575] width 359 height 33
type input "[PERSON_NAME]"
click at [827, 570] on input "text" at bounding box center [963, 575] width 340 height 33
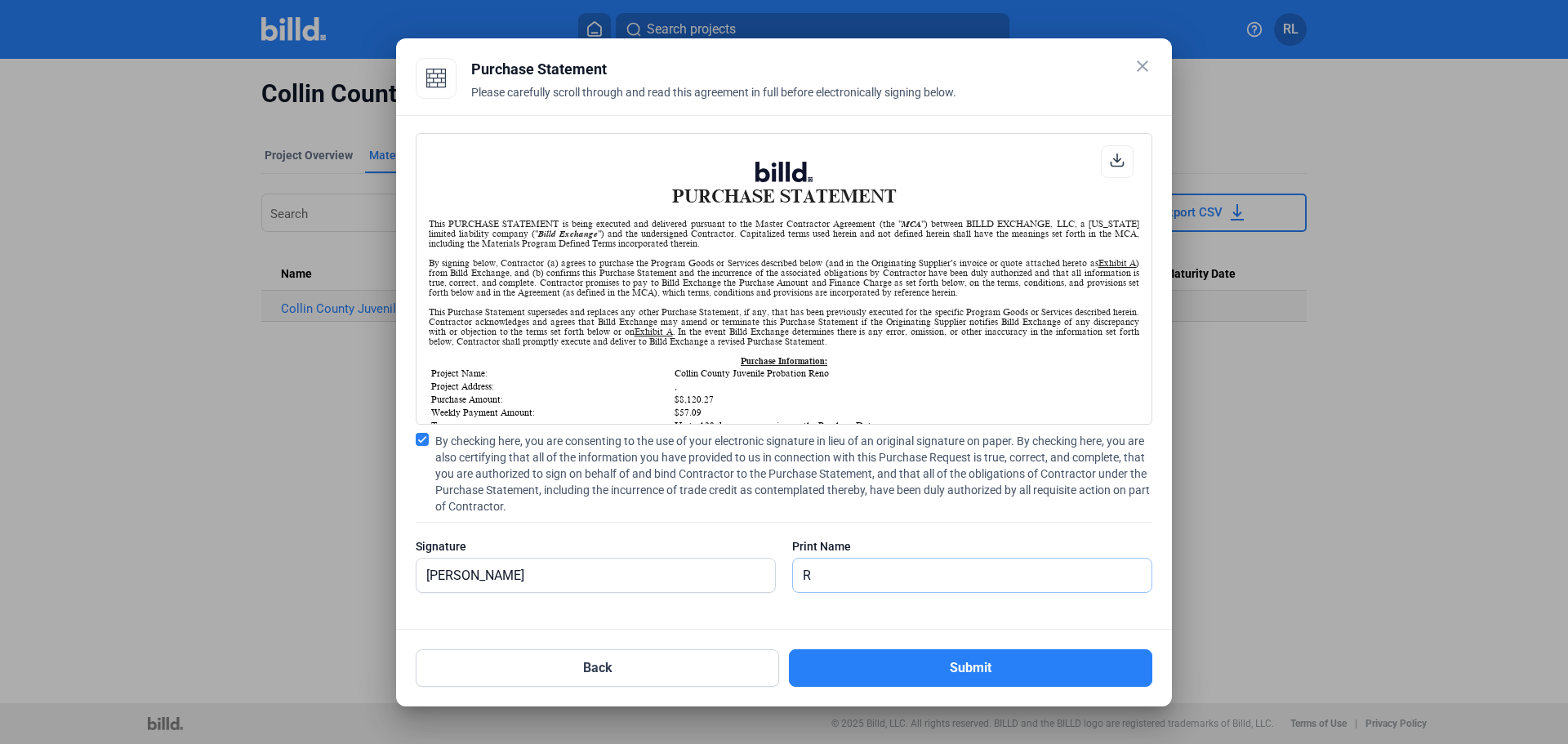
type input "[PERSON_NAME]"
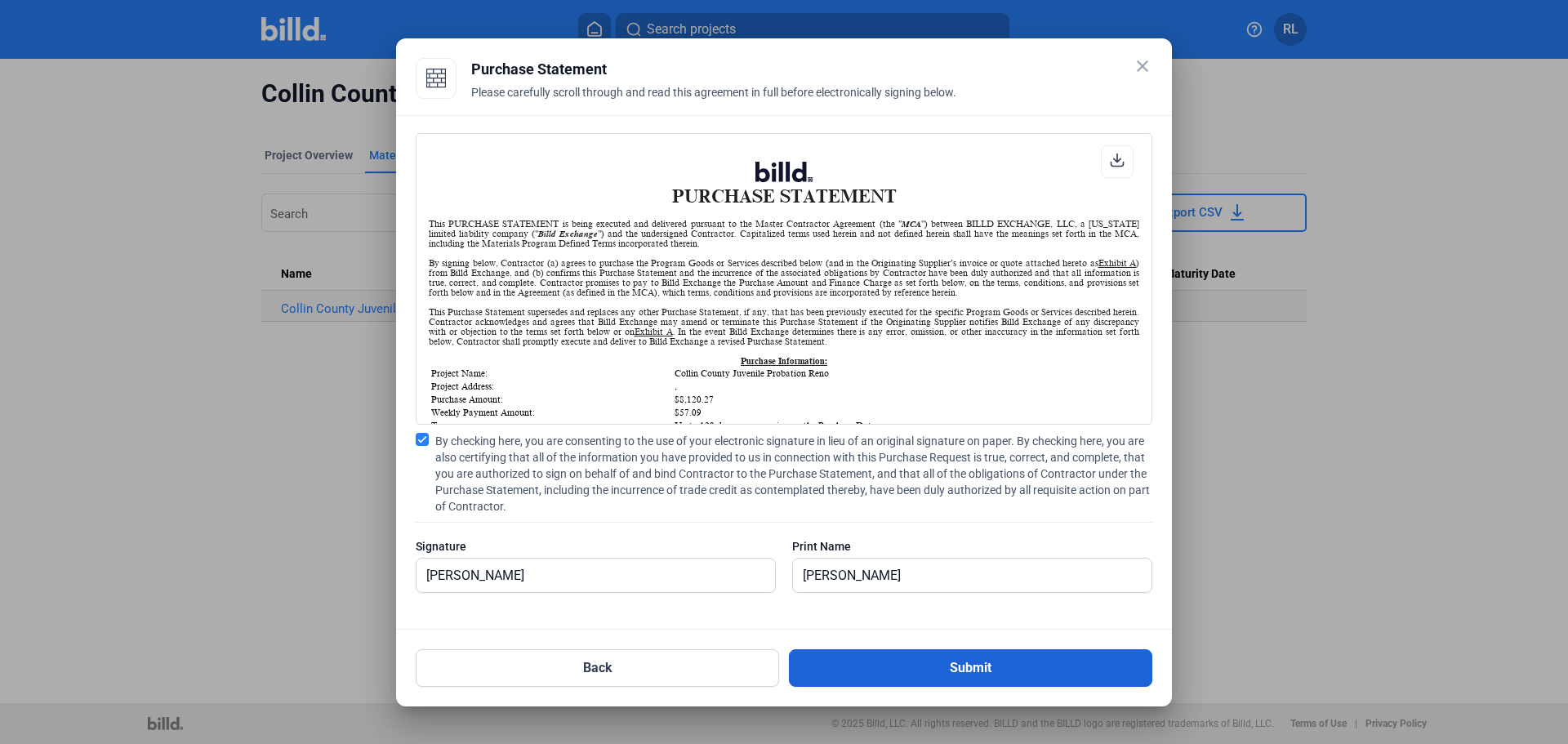
click at [925, 668] on button "Submit" at bounding box center [970, 667] width 363 height 37
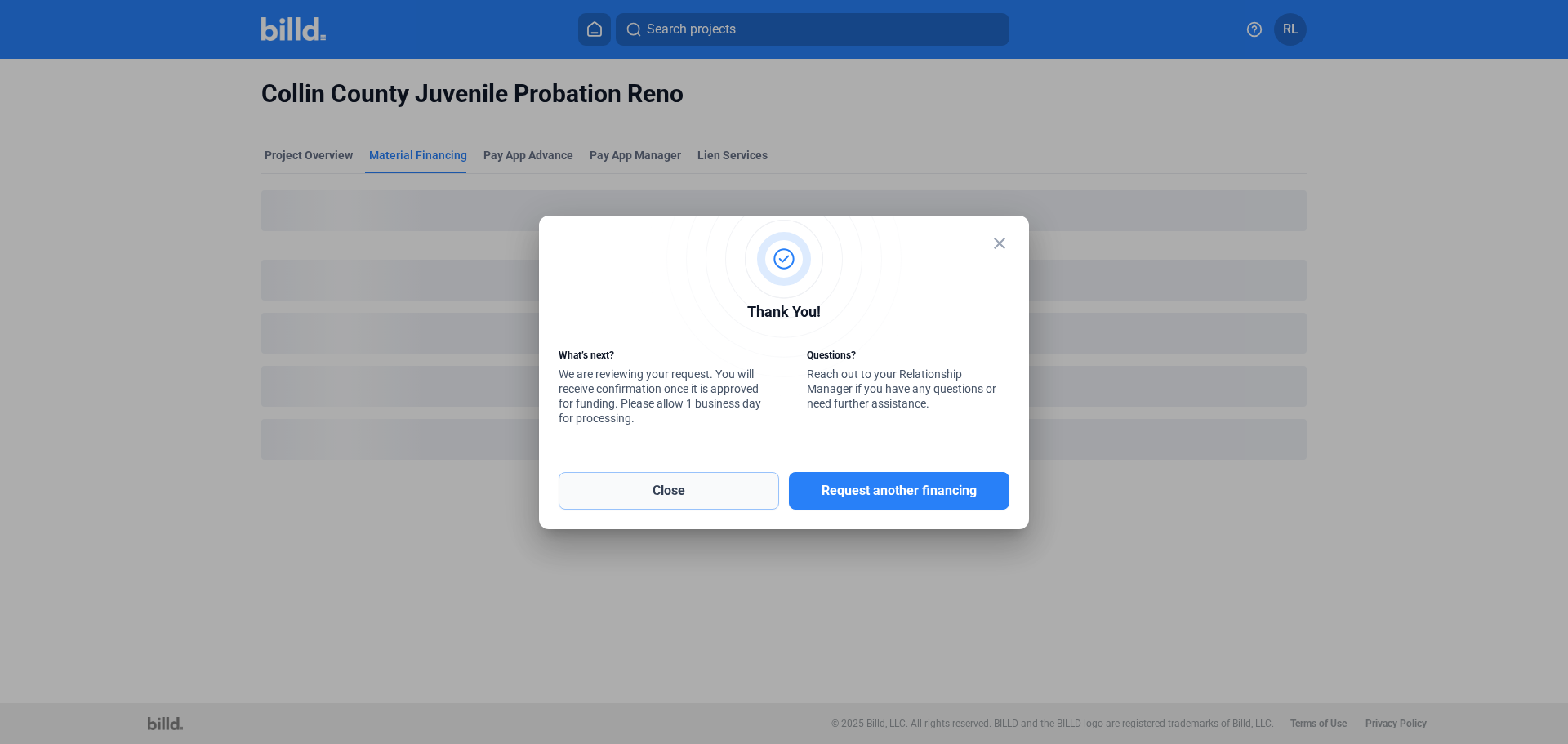
click at [643, 493] on button "Close" at bounding box center [668, 491] width 221 height 37
